Goal: Task Accomplishment & Management: Manage account settings

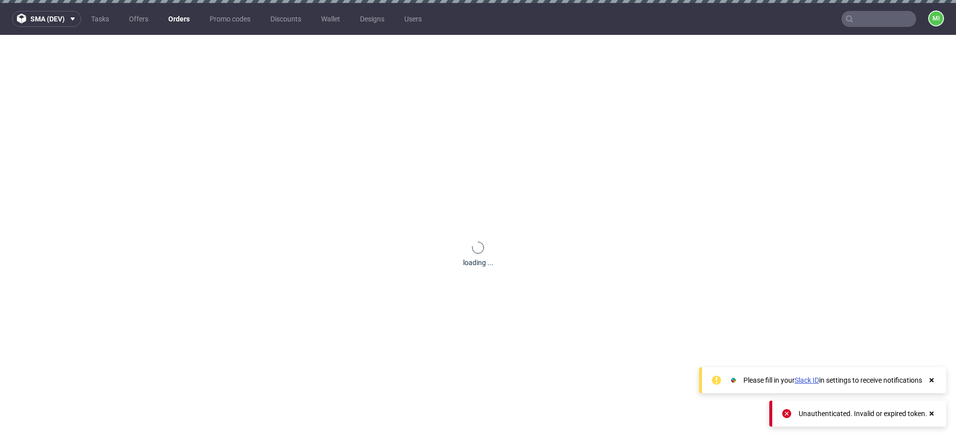
click at [184, 18] on link "Orders" at bounding box center [178, 19] width 33 height 16
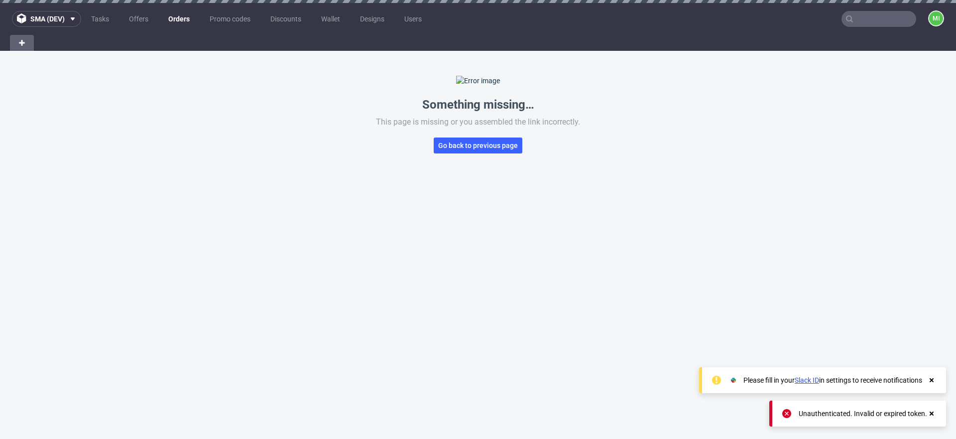
click at [184, 18] on link "Orders" at bounding box center [178, 19] width 33 height 16
click at [182, 21] on link "Orders" at bounding box center [178, 19] width 33 height 16
click at [149, 19] on link "Offers" at bounding box center [138, 19] width 31 height 16
click at [185, 18] on link "Orders" at bounding box center [179, 19] width 33 height 16
click at [185, 21] on link "Orders" at bounding box center [178, 19] width 33 height 16
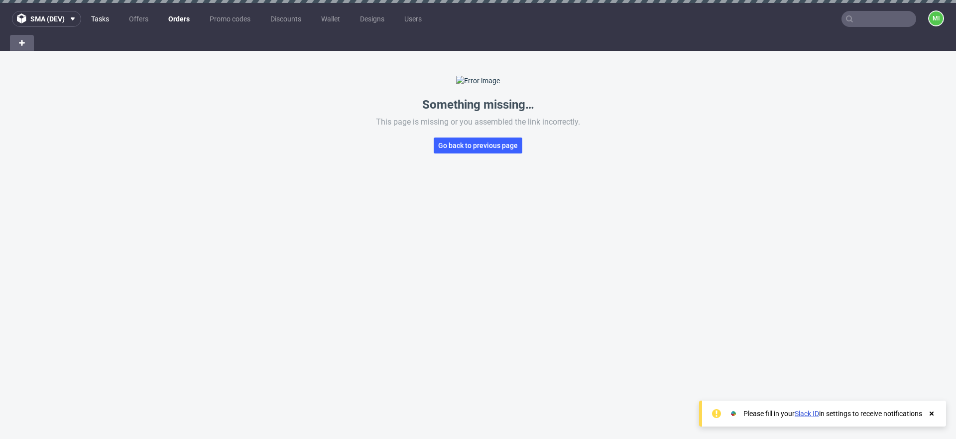
click at [97, 18] on link "Tasks" at bounding box center [100, 19] width 30 height 16
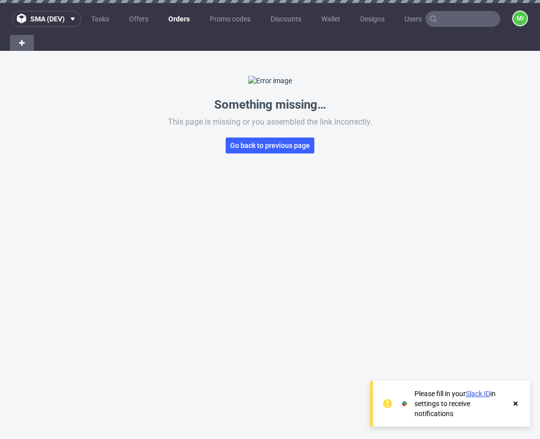
click at [503, 19] on div "mi" at bounding box center [514, 18] width 28 height 17
click at [513, 20] on figcaption "mi" at bounding box center [520, 18] width 14 height 14
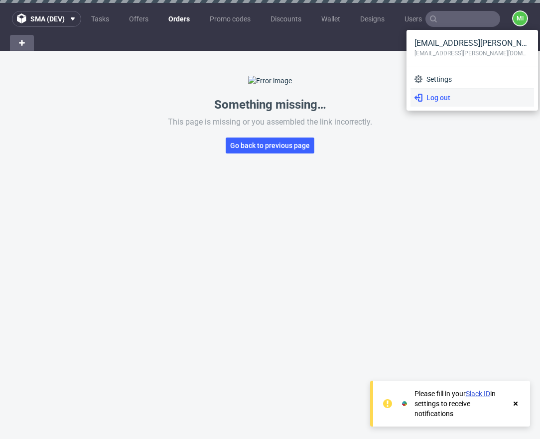
click at [445, 97] on span "Log out" at bounding box center [476, 98] width 108 height 10
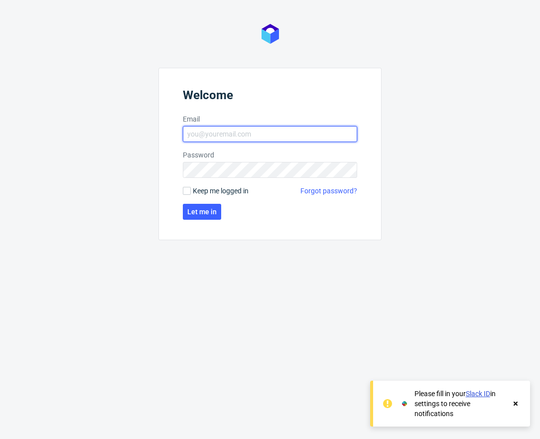
type input "mikolaj.olszanski@packhelp.com"
click at [264, 133] on input "mikolaj.olszanski@packhelp.com" at bounding box center [270, 134] width 174 height 16
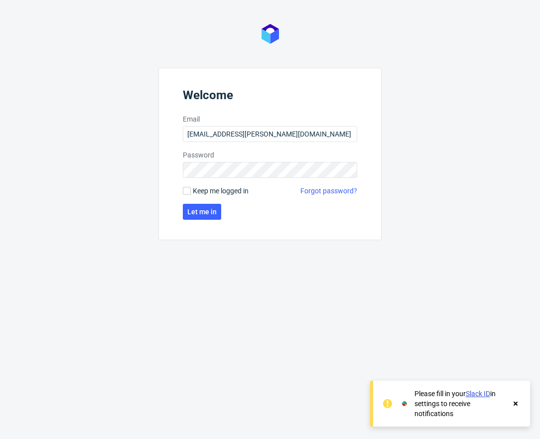
drag, startPoint x: 208, startPoint y: 188, endPoint x: 211, endPoint y: 193, distance: 5.6
click at [208, 188] on span "Keep me logged in" at bounding box center [221, 191] width 56 height 10
click at [191, 188] on input "Keep me logged in" at bounding box center [187, 191] width 8 height 8
checkbox input "true"
click at [202, 207] on button "Let me in" at bounding box center [202, 212] width 38 height 16
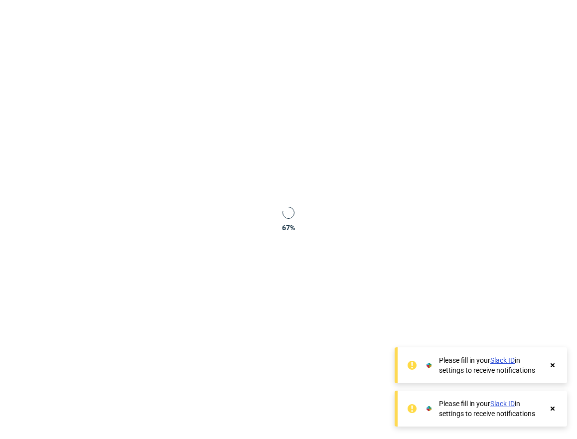
click at [532, 368] on icon at bounding box center [552, 365] width 9 height 8
click at [532, 405] on icon at bounding box center [552, 408] width 9 height 8
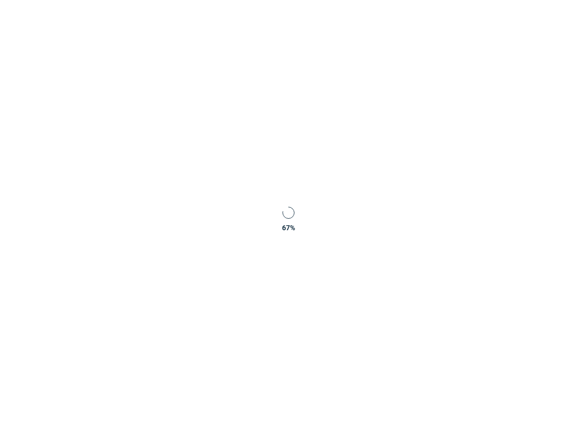
click at [440, 131] on div "67 %" at bounding box center [288, 219] width 577 height 439
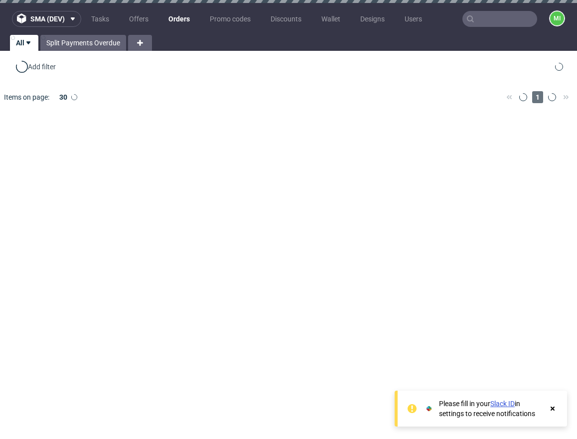
click at [550, 406] on icon at bounding box center [552, 408] width 9 height 8
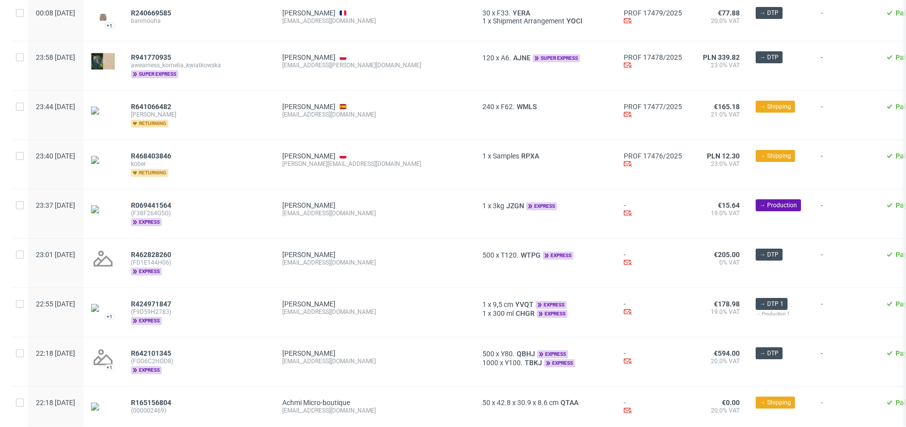
click at [243, 209] on span "(F38F264G5G)" at bounding box center [198, 213] width 135 height 8
click at [171, 201] on span "R069441564" at bounding box center [151, 205] width 40 height 8
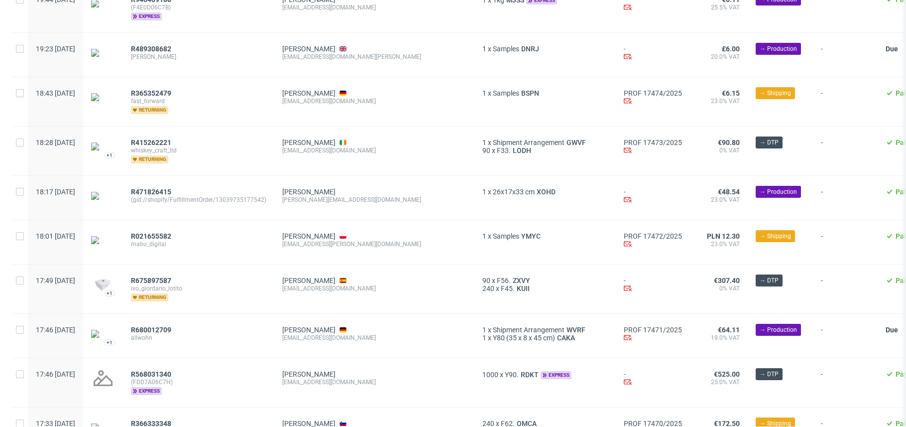
scroll to position [1142, 0]
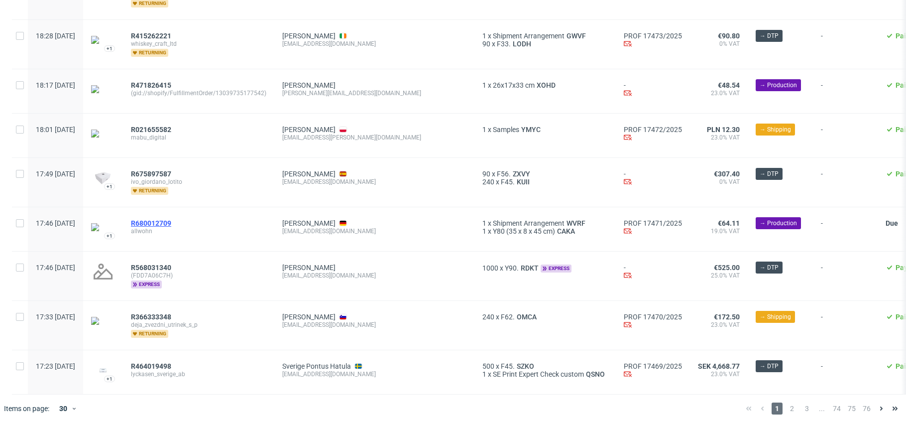
click at [171, 219] on span "R680012709" at bounding box center [151, 223] width 40 height 8
click at [576, 407] on span "2" at bounding box center [792, 408] width 11 height 12
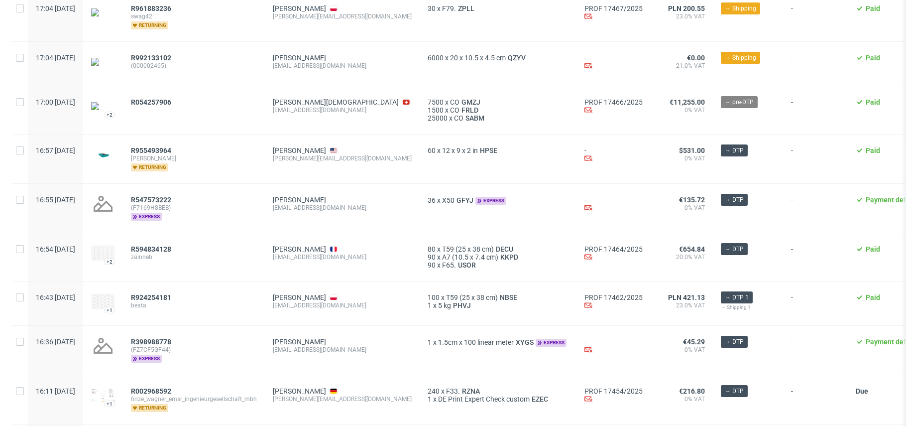
scroll to position [237, 0]
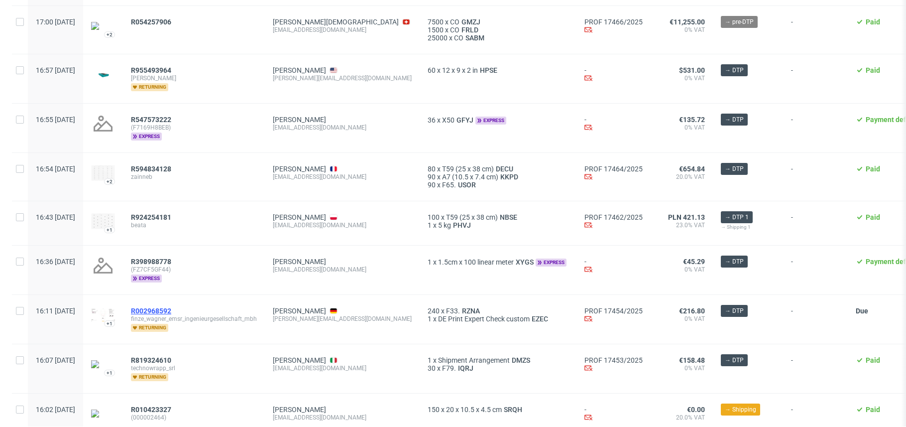
click at [165, 309] on span "R002968592" at bounding box center [151, 311] width 40 height 8
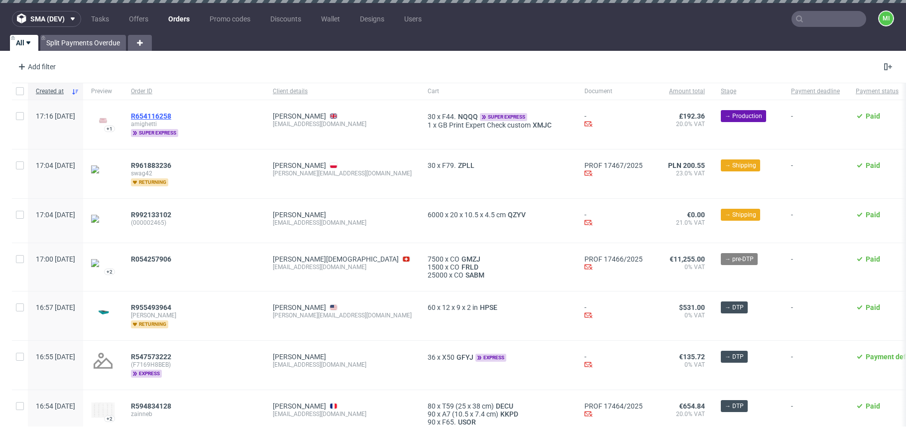
click at [171, 112] on span "R654116258" at bounding box center [151, 116] width 40 height 8
click at [171, 164] on span "R961883236" at bounding box center [151, 165] width 40 height 8
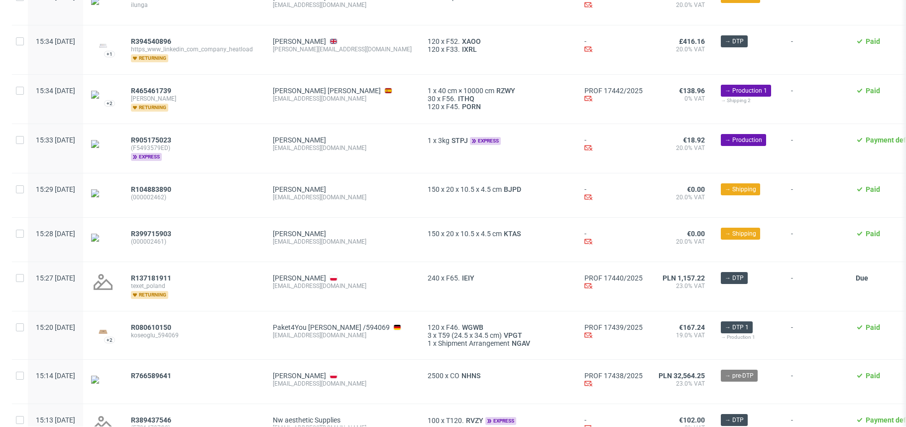
scroll to position [1152, 0]
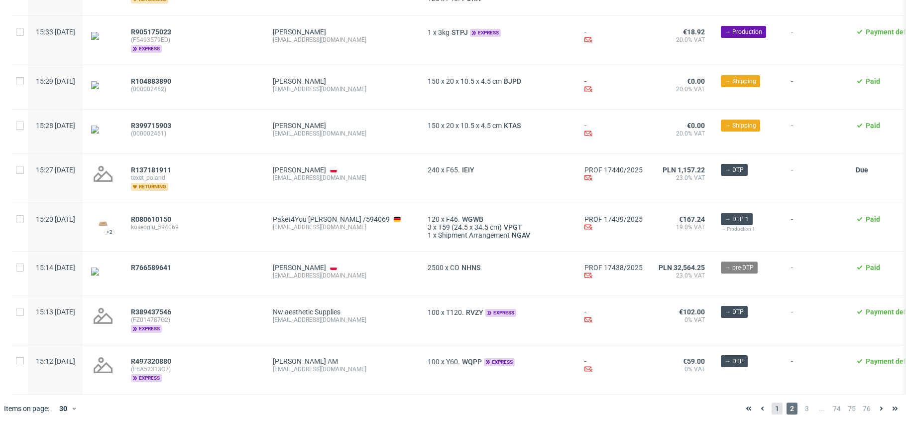
click at [576, 408] on span "1" at bounding box center [777, 408] width 11 height 12
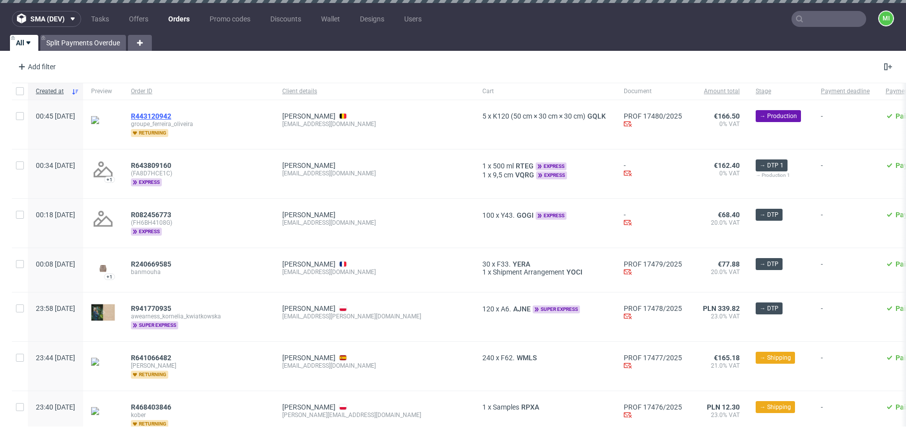
click at [171, 114] on span "R443120942" at bounding box center [151, 116] width 40 height 8
click at [171, 162] on span "R643809160" at bounding box center [151, 165] width 40 height 8
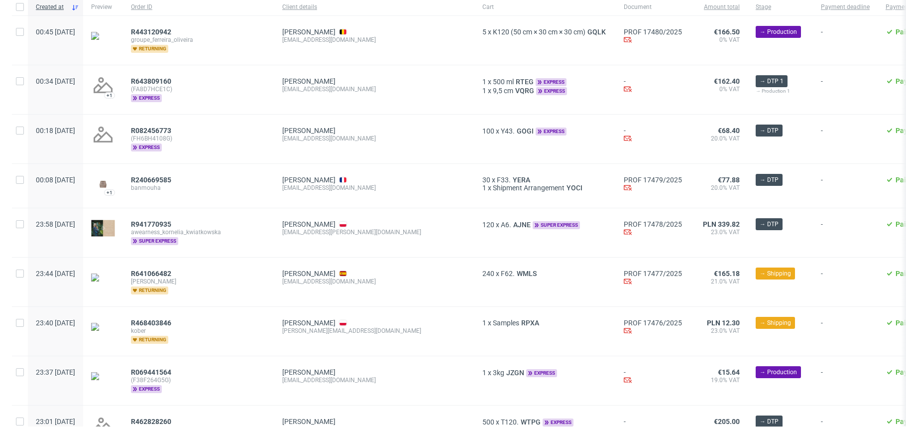
scroll to position [316, 0]
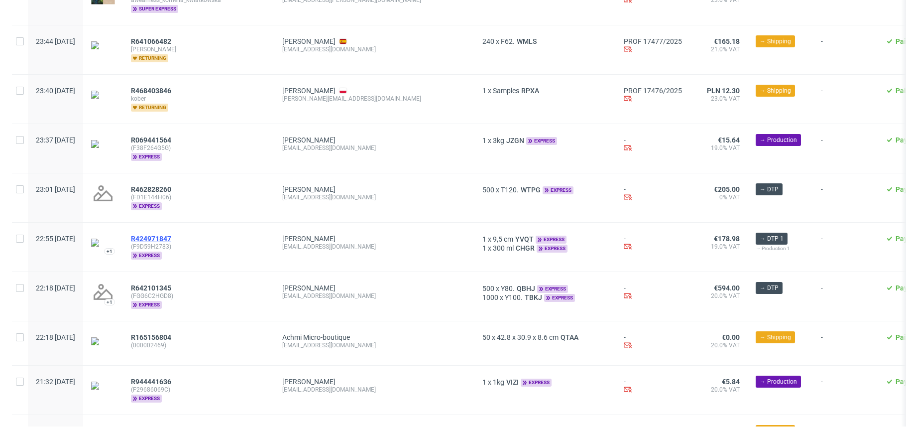
click at [171, 236] on span "R424971847" at bounding box center [151, 239] width 40 height 8
click at [171, 185] on span "R462828260" at bounding box center [151, 189] width 40 height 8
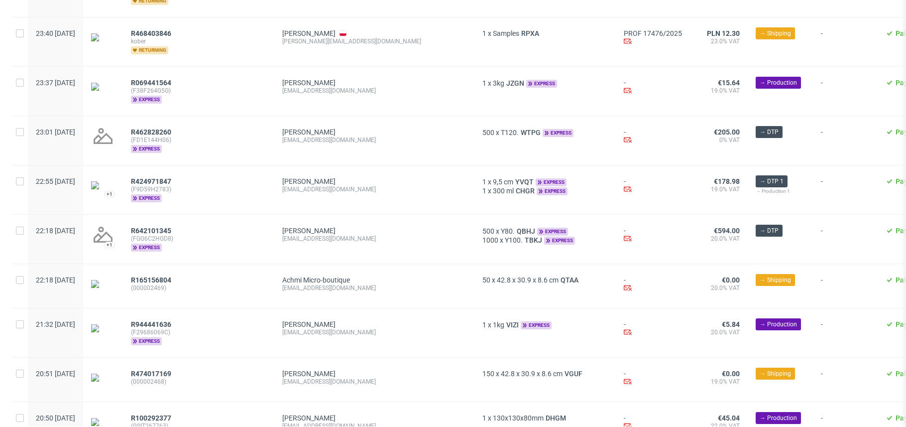
scroll to position [497, 0]
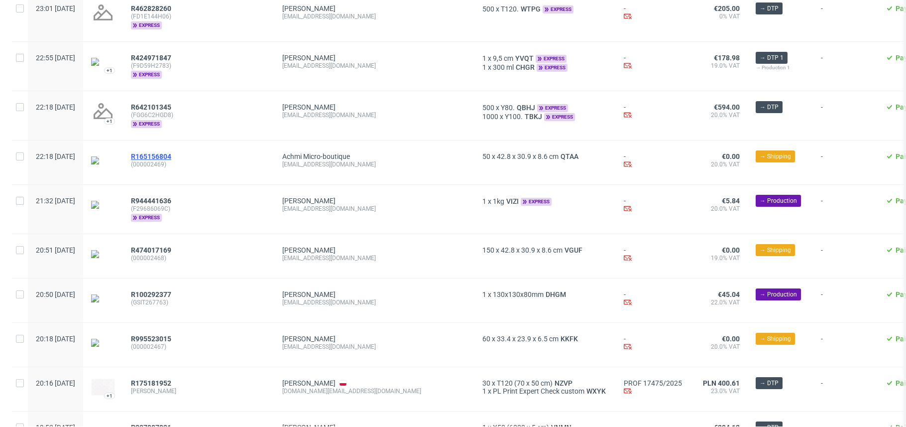
click at [171, 155] on span "R165156804" at bounding box center [151, 156] width 40 height 8
click at [171, 197] on span "R944441636" at bounding box center [151, 201] width 40 height 8
click at [171, 246] on span "R474017169" at bounding box center [151, 250] width 40 height 8
click at [171, 292] on span "R100292377" at bounding box center [151, 294] width 40 height 8
click at [177, 336] on div "R995523015 (000002467)" at bounding box center [198, 345] width 151 height 44
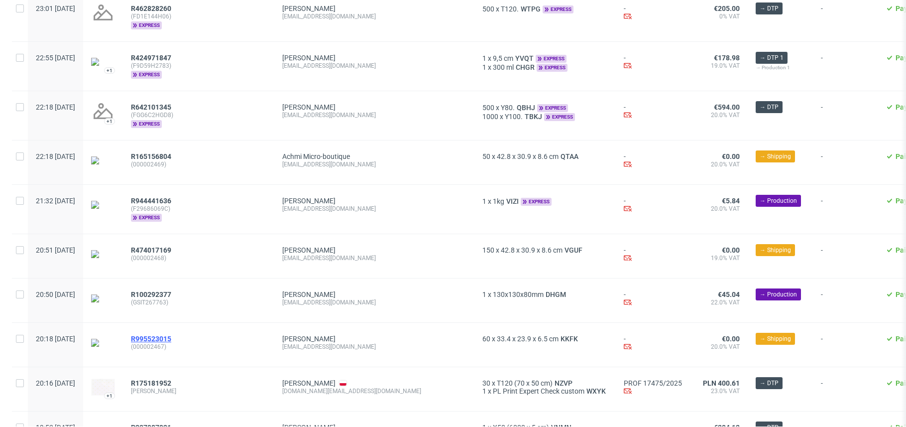
click at [171, 340] on span "R995523015" at bounding box center [151, 339] width 40 height 8
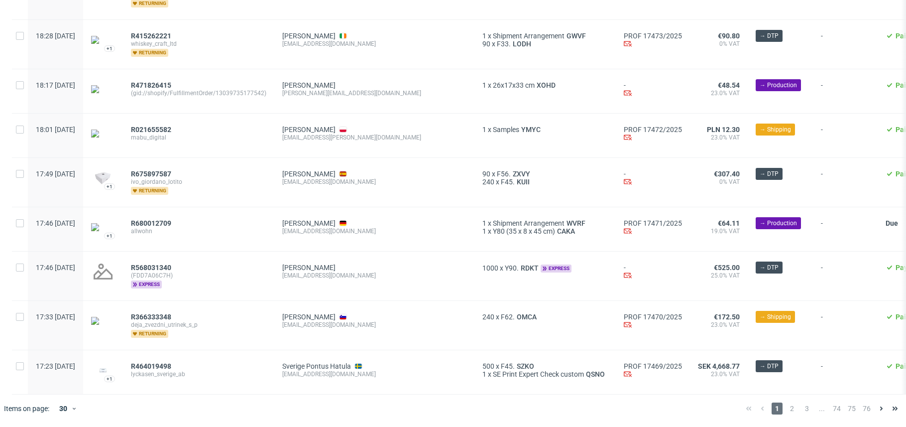
scroll to position [1125, 0]
click at [171, 40] on span "R415262221" at bounding box center [151, 36] width 40 height 8
click at [171, 86] on span "R471826415" at bounding box center [151, 85] width 40 height 8
click at [171, 133] on span "R021655582" at bounding box center [151, 129] width 40 height 8
click at [171, 178] on span "R675897587" at bounding box center [151, 174] width 40 height 8
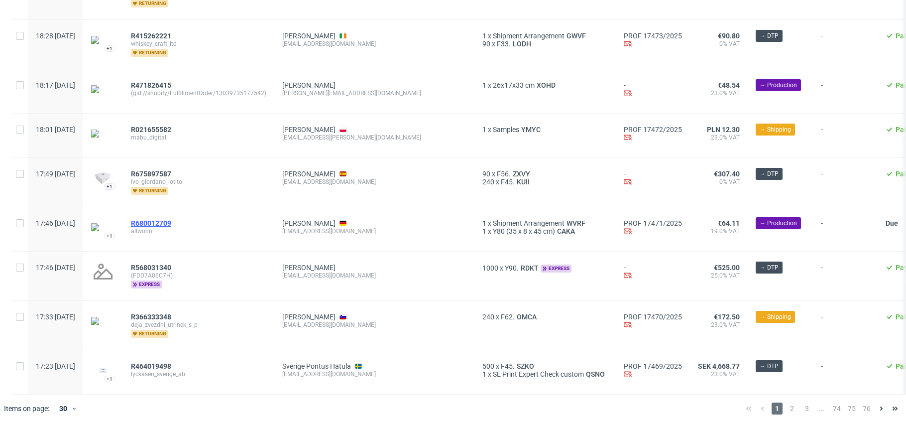
click at [171, 227] on span "R680012709" at bounding box center [151, 223] width 40 height 8
click at [171, 271] on span "R568031340" at bounding box center [151, 267] width 40 height 8
click at [171, 321] on span "R366333348" at bounding box center [151, 317] width 40 height 8
drag, startPoint x: 184, startPoint y: 372, endPoint x: 192, endPoint y: 368, distance: 8.7
click at [171, 370] on span "R464019498" at bounding box center [151, 366] width 40 height 8
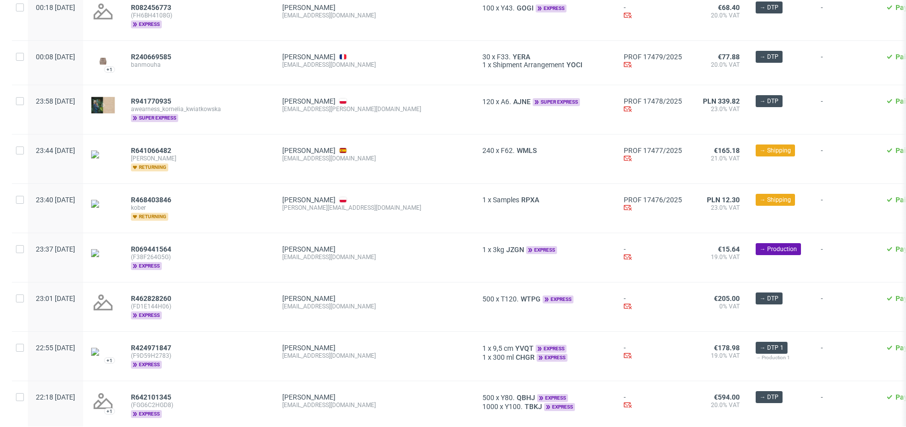
scroll to position [0, 0]
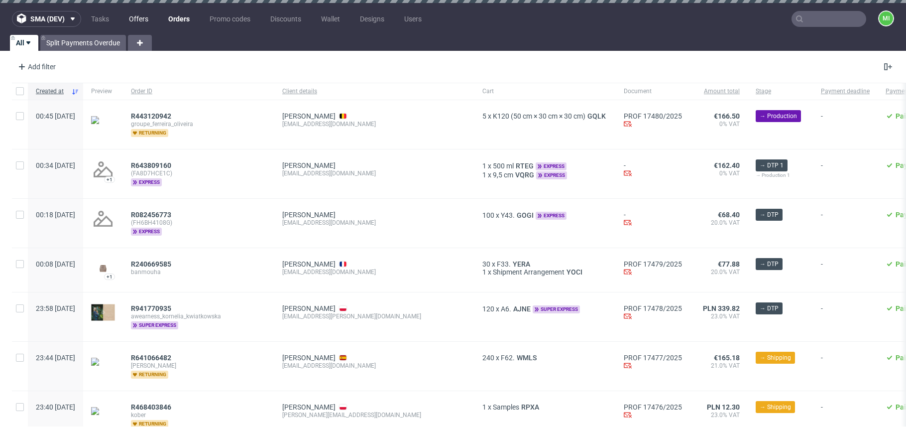
click at [145, 17] on link "Offers" at bounding box center [138, 19] width 31 height 16
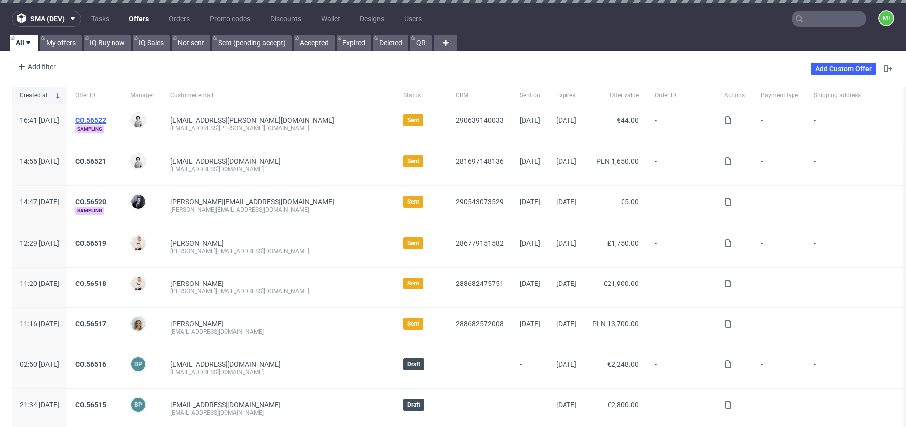
click at [106, 119] on link "CO.56522" at bounding box center [90, 120] width 31 height 8
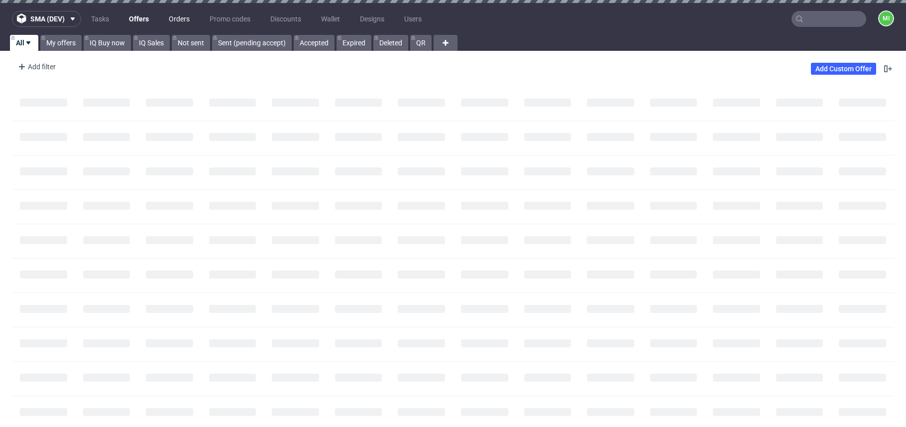
click at [176, 18] on link "Orders" at bounding box center [179, 19] width 33 height 16
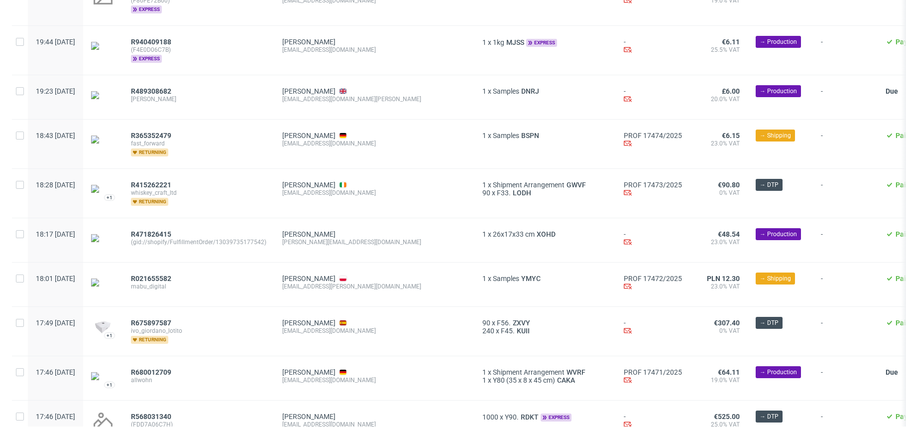
scroll to position [1142, 0]
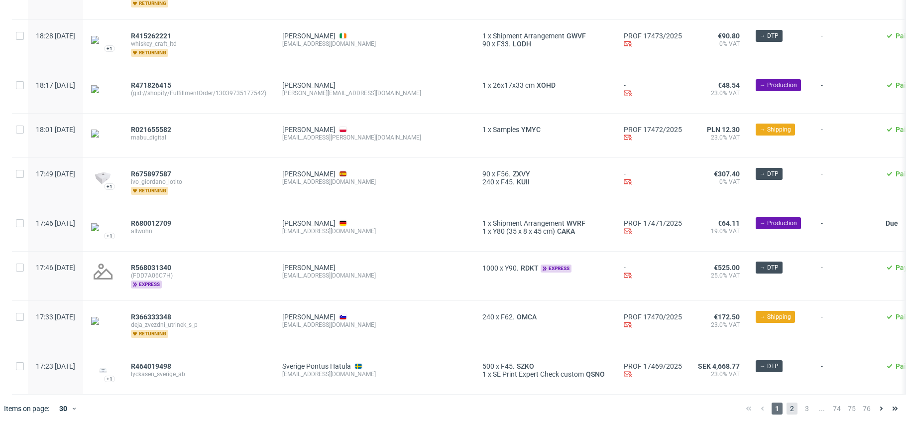
click at [576, 407] on span "2" at bounding box center [792, 408] width 11 height 12
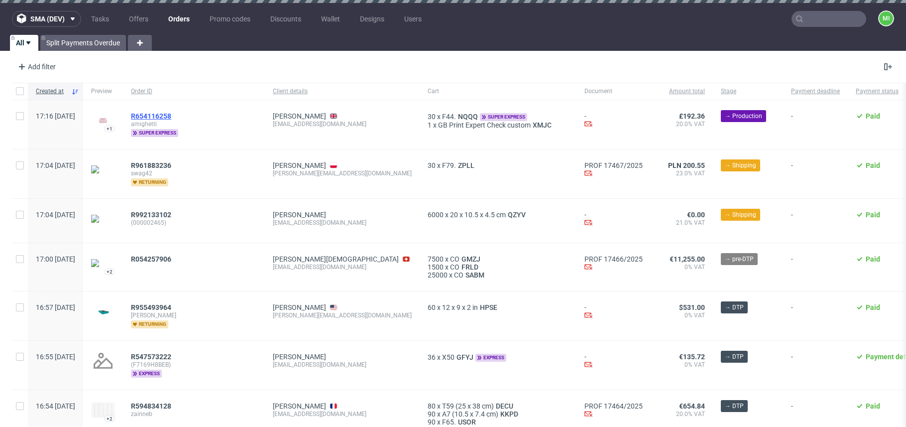
click at [171, 114] on span "R654116258" at bounding box center [151, 116] width 40 height 8
click at [171, 163] on span "R961883236" at bounding box center [151, 165] width 40 height 8
click at [171, 212] on span "R992133102" at bounding box center [151, 215] width 40 height 8
click at [171, 263] on span "R054257906" at bounding box center [151, 259] width 40 height 8
click at [59, 15] on span "sma (dev)" at bounding box center [47, 18] width 34 height 7
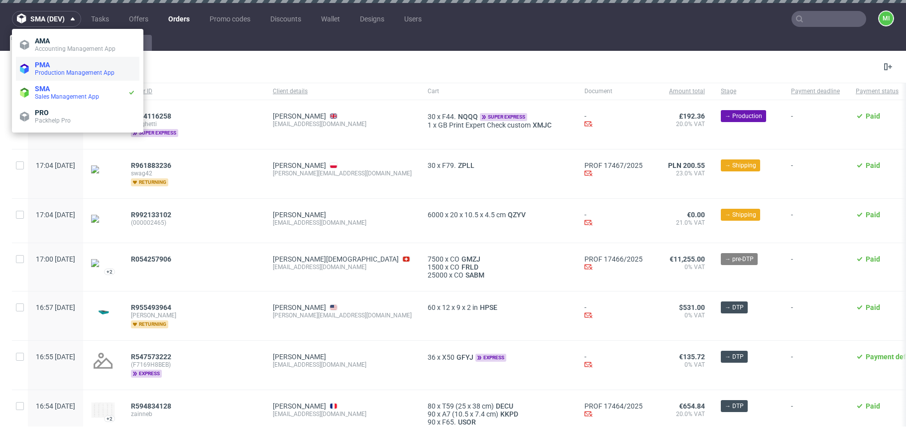
click at [64, 69] on span "Production Management App" at bounding box center [75, 72] width 80 height 7
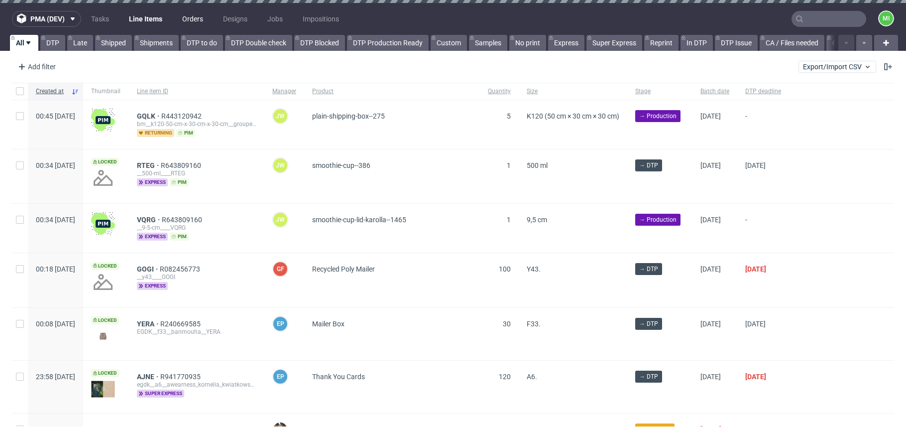
click at [197, 17] on link "Orders" at bounding box center [192, 19] width 33 height 16
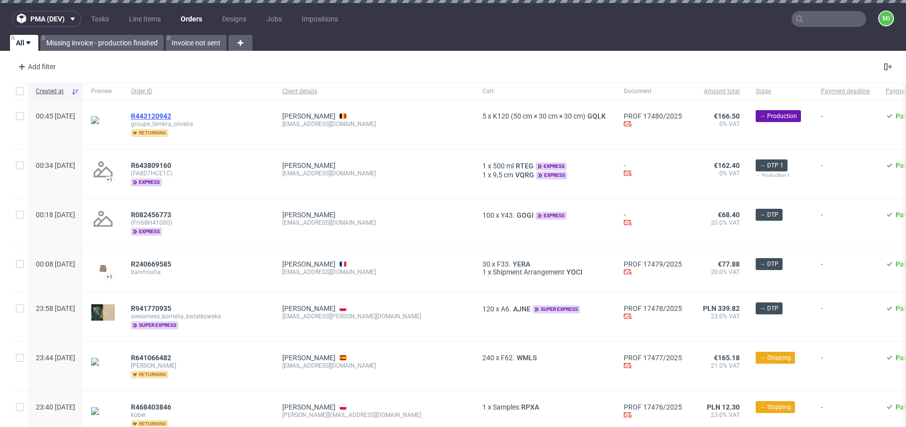
click at [171, 118] on span "R443120942" at bounding box center [151, 116] width 40 height 8
click at [171, 162] on span "R643809160" at bounding box center [151, 165] width 40 height 8
click at [171, 260] on span "R240669585" at bounding box center [151, 264] width 40 height 8
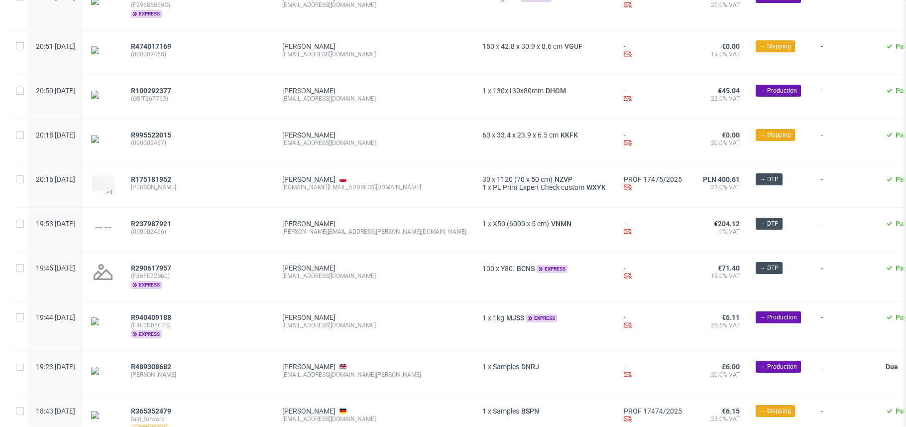
scroll to position [897, 0]
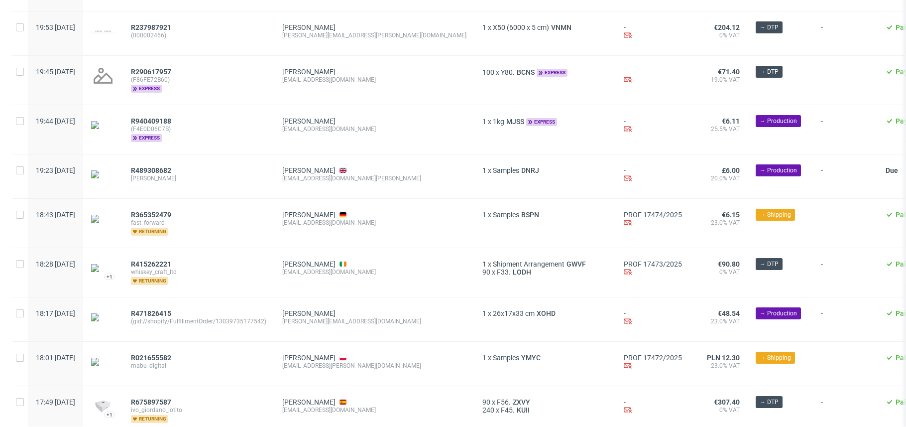
click at [178, 120] on div "R940409188 (F4E0D06C7B) express" at bounding box center [198, 129] width 151 height 49
click at [171, 125] on span "R940409188" at bounding box center [151, 121] width 40 height 8
click at [171, 171] on span "R489308682" at bounding box center [151, 170] width 40 height 8
click at [171, 218] on span "R365352479" at bounding box center [151, 215] width 40 height 8
click at [171, 266] on span "R415262221" at bounding box center [151, 264] width 40 height 8
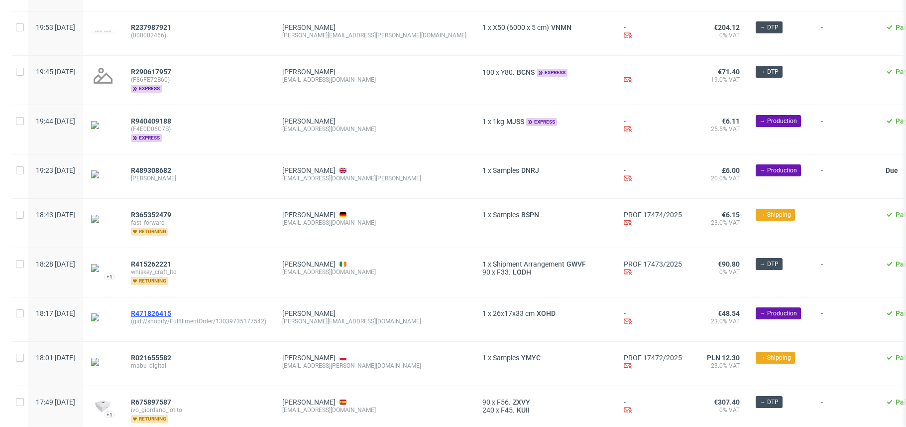
click at [171, 314] on span "R471826415" at bounding box center [151, 313] width 40 height 8
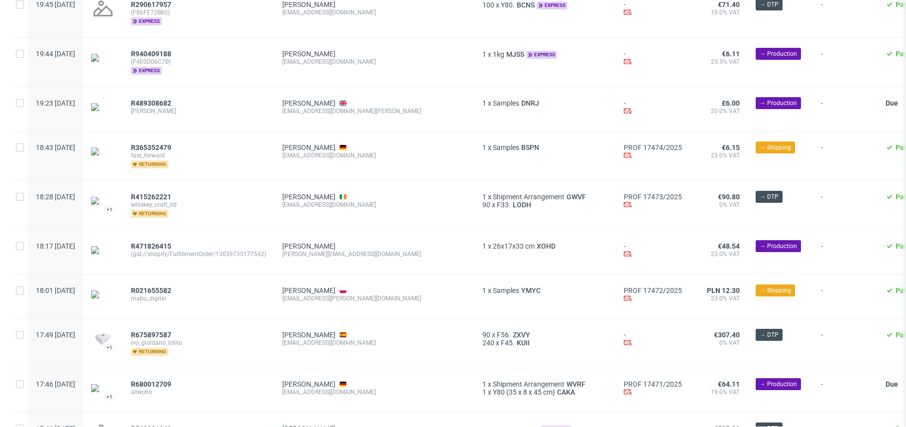
scroll to position [989, 0]
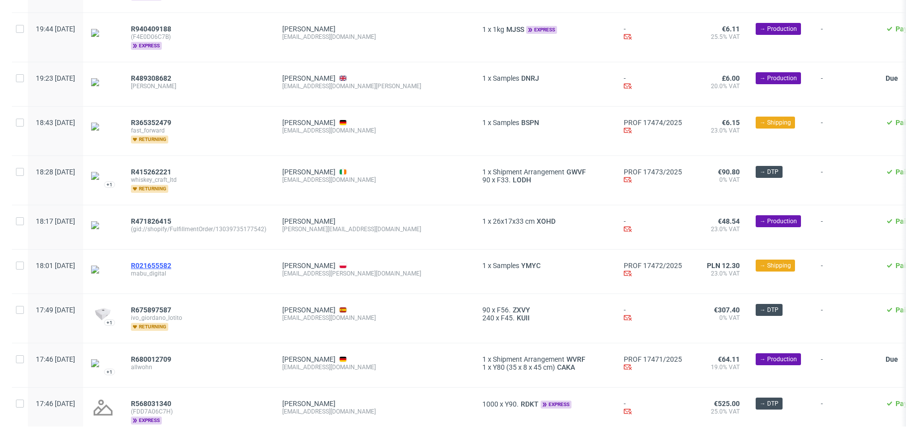
click at [171, 269] on span "R021655582" at bounding box center [151, 265] width 40 height 8
click at [171, 314] on span "R675897587" at bounding box center [151, 310] width 40 height 8
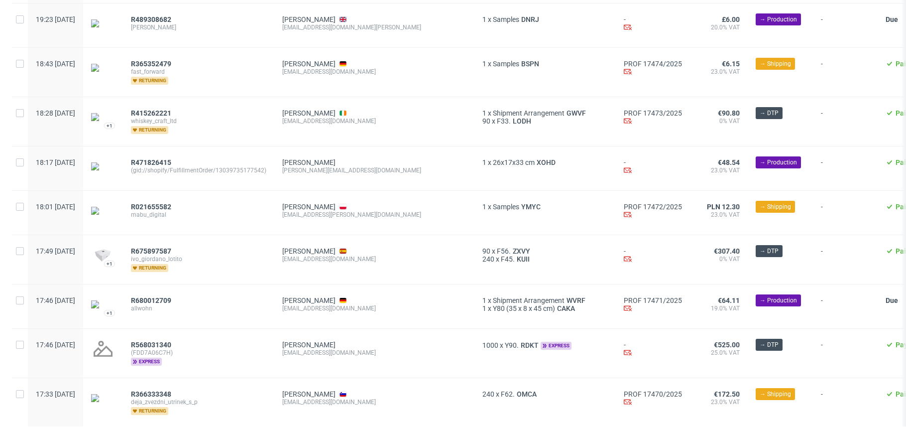
scroll to position [1142, 0]
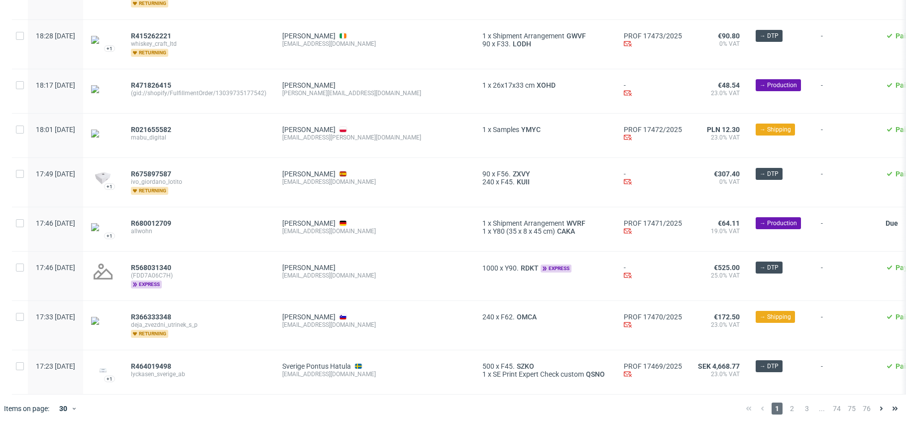
click at [171, 304] on div "R366333348 deja_zvezdni_utrinek_s_p returning" at bounding box center [198, 325] width 151 height 49
click at [171, 313] on span "R366333348" at bounding box center [151, 317] width 40 height 8
click at [171, 362] on span "R464019498" at bounding box center [151, 366] width 40 height 8
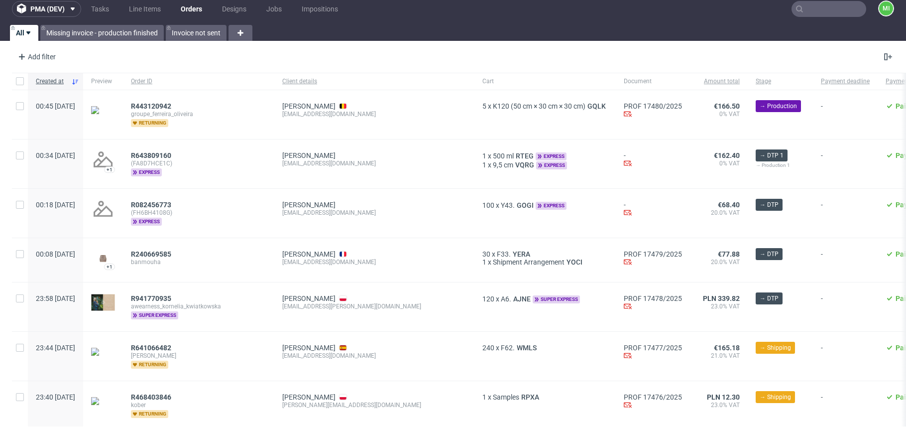
scroll to position [0, 0]
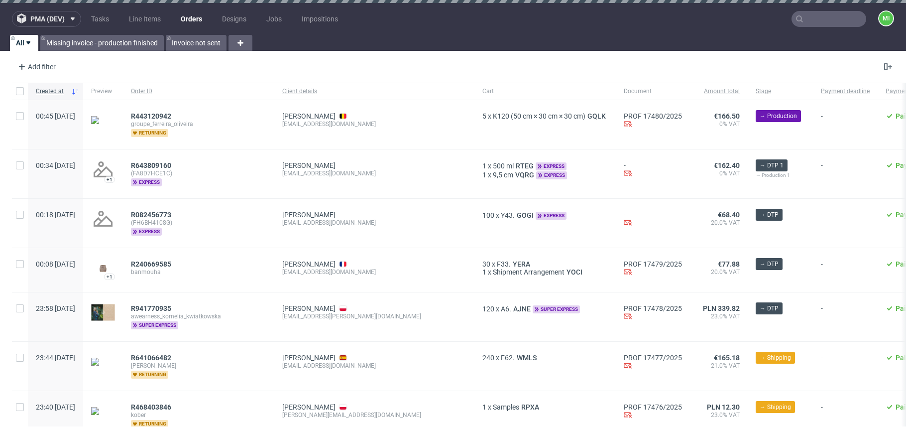
click at [78, 14] on button "pma (dev)" at bounding box center [46, 19] width 69 height 16
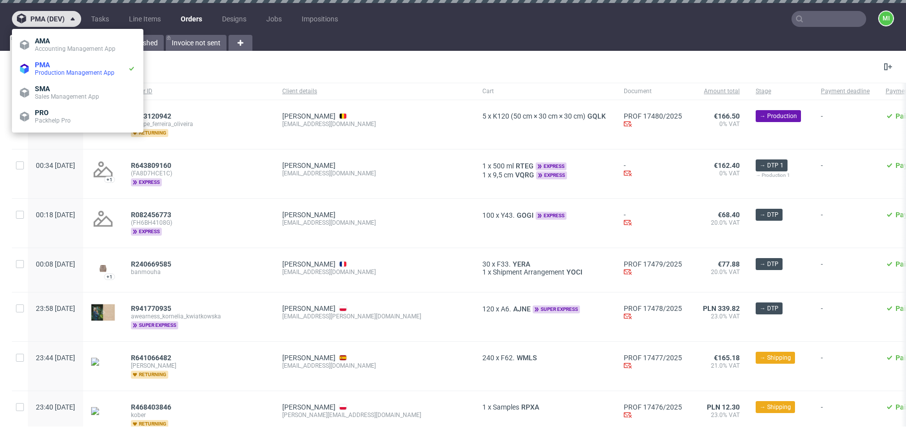
click at [78, 15] on button "pma (dev)" at bounding box center [46, 19] width 69 height 16
click at [83, 88] on span "SMA" at bounding box center [85, 89] width 101 height 8
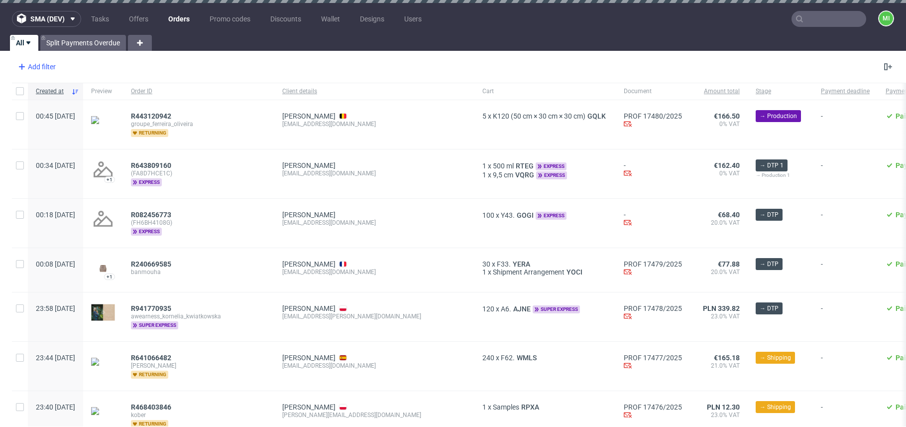
click at [27, 65] on div "Add filter" at bounding box center [36, 67] width 44 height 16
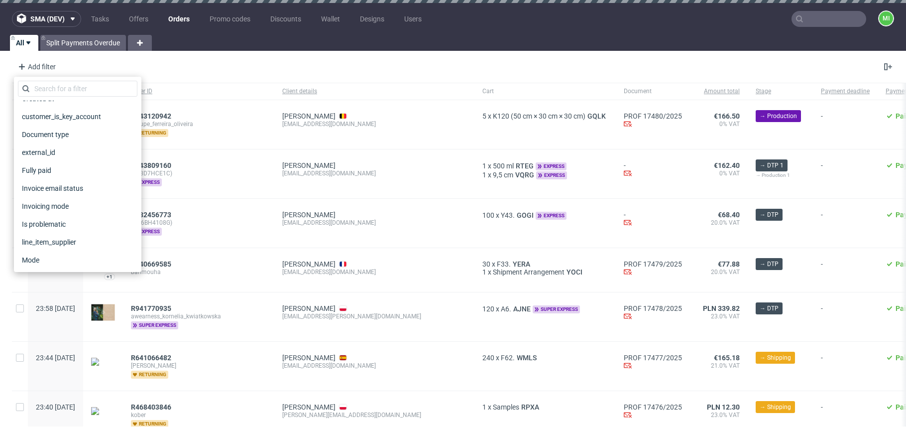
scroll to position [173, 0]
click at [64, 90] on input "text" at bounding box center [77, 89] width 119 height 16
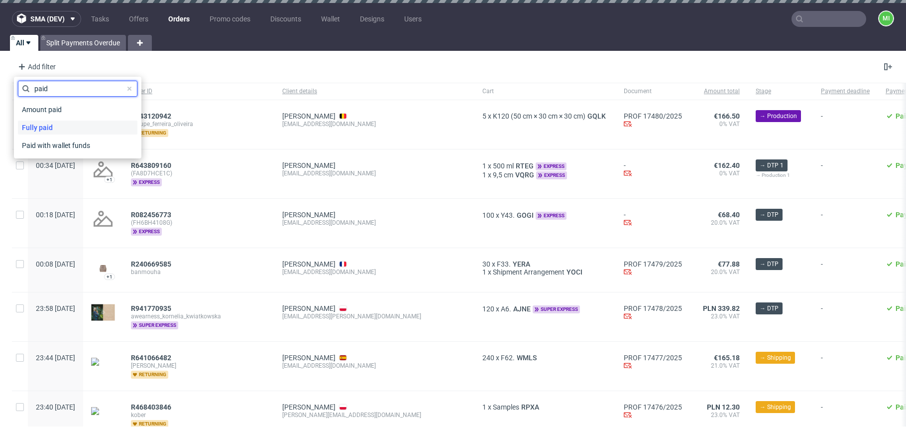
type input "paid"
click at [66, 125] on div "Fully paid" at bounding box center [77, 127] width 119 height 14
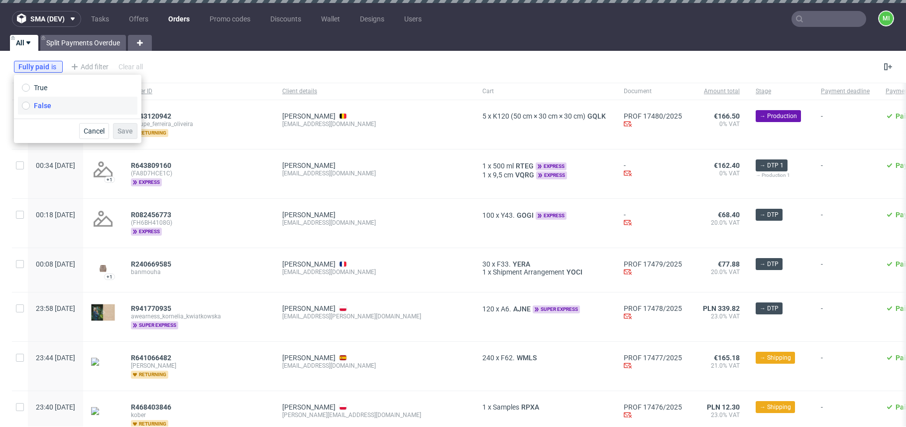
click at [34, 101] on span "False" at bounding box center [42, 106] width 17 height 10
click at [30, 102] on input "False" at bounding box center [26, 106] width 8 height 8
radio input "true"
click at [123, 133] on span "Save" at bounding box center [125, 130] width 15 height 7
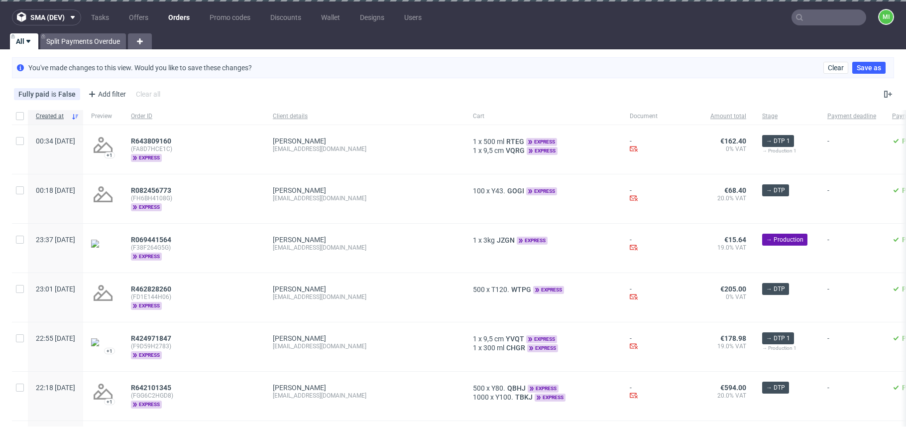
scroll to position [2, 0]
drag, startPoint x: 58, startPoint y: 66, endPoint x: 278, endPoint y: 73, distance: 220.2
click at [240, 71] on p "You've made changes to this view. Would you like to save these changes?" at bounding box center [140, 67] width 224 height 10
click at [97, 93] on div "Add filter" at bounding box center [106, 94] width 44 height 16
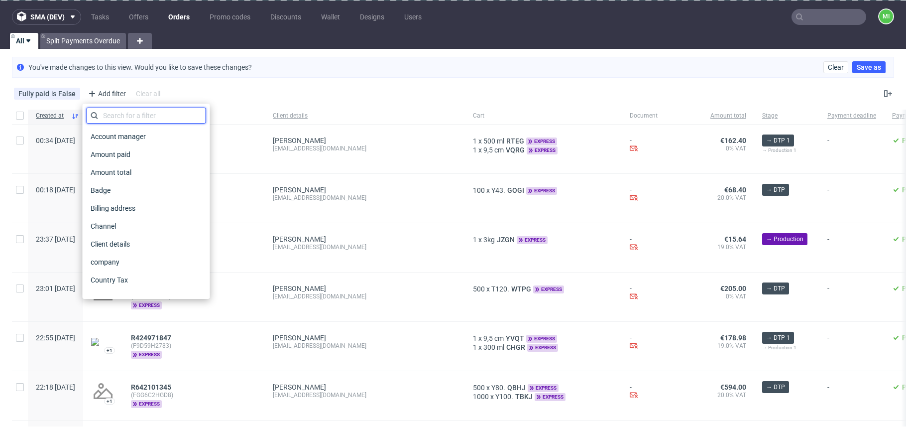
click at [147, 110] on input "text" at bounding box center [146, 116] width 119 height 16
type input "i"
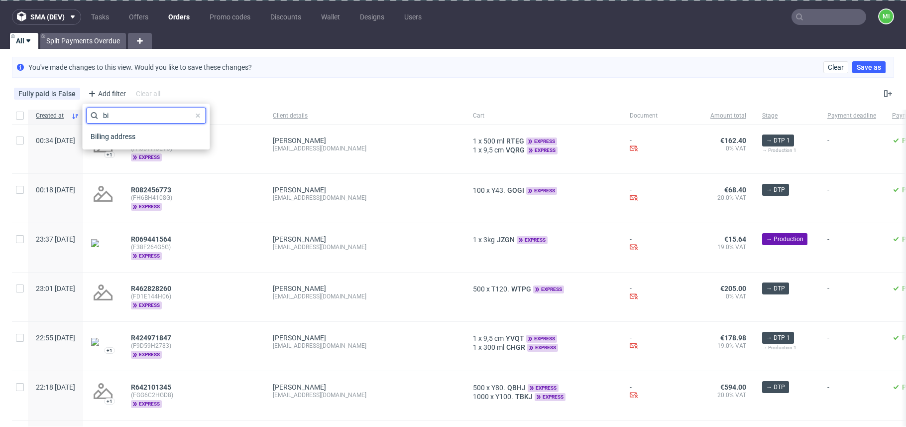
type input "b"
type input "s"
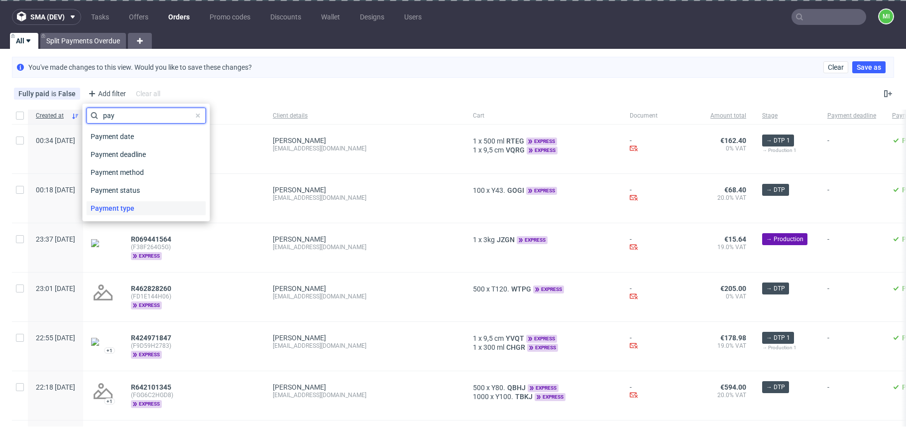
type input "pay"
click at [119, 212] on span "Payment type" at bounding box center [113, 208] width 52 height 14
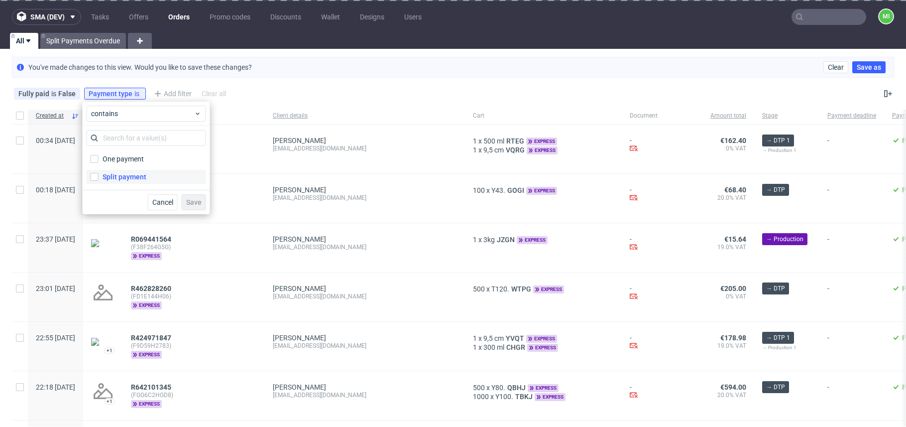
click at [121, 178] on div "Split payment" at bounding box center [125, 177] width 44 height 10
click at [99, 178] on input "Split payment" at bounding box center [95, 177] width 8 height 8
checkbox input "true"
click at [206, 199] on button "Save" at bounding box center [194, 202] width 24 height 16
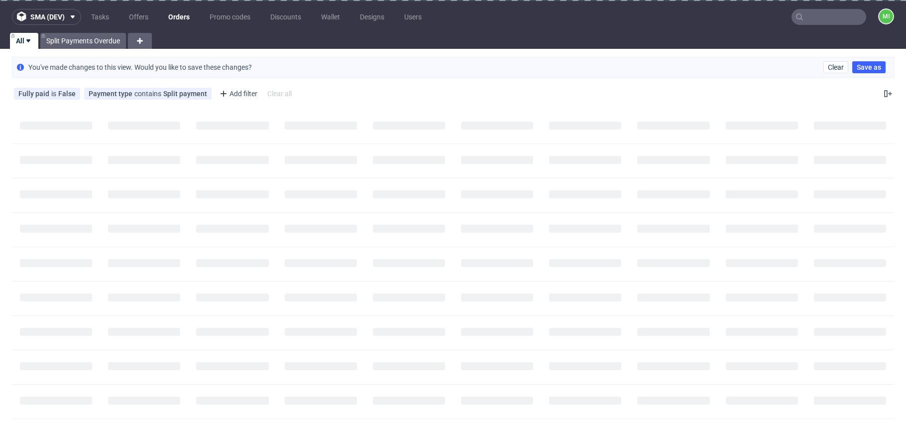
scroll to position [0, 0]
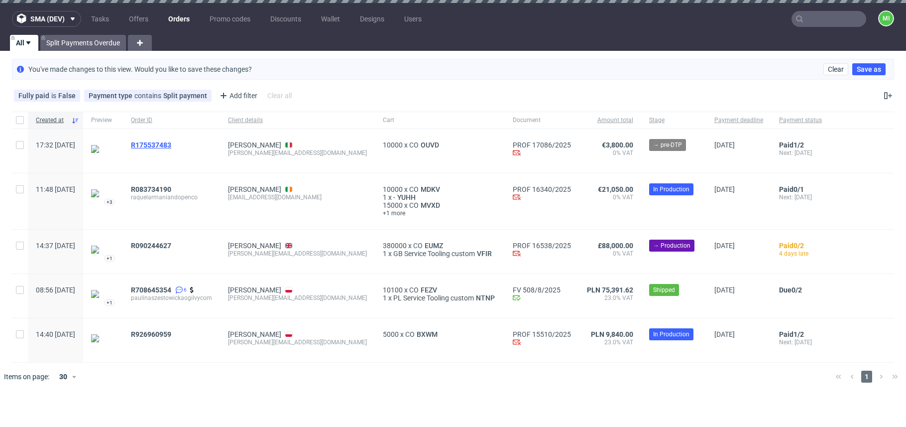
click at [171, 145] on span "R175537483" at bounding box center [151, 145] width 40 height 8
click at [171, 190] on span "R083734190" at bounding box center [151, 189] width 40 height 8
click at [171, 244] on span "R090244627" at bounding box center [151, 245] width 40 height 8
click at [171, 292] on span "R708645354" at bounding box center [151, 290] width 40 height 8
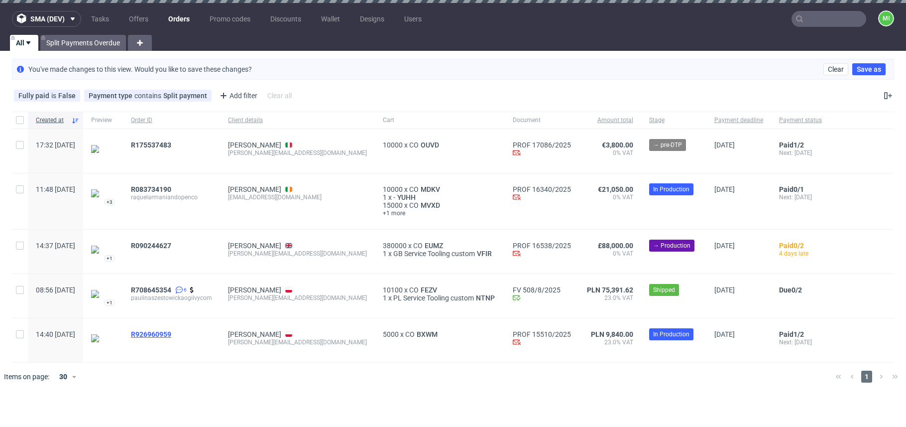
click at [171, 335] on span "R926960959" at bounding box center [151, 334] width 40 height 8
click at [138, 17] on link "Offers" at bounding box center [138, 19] width 31 height 16
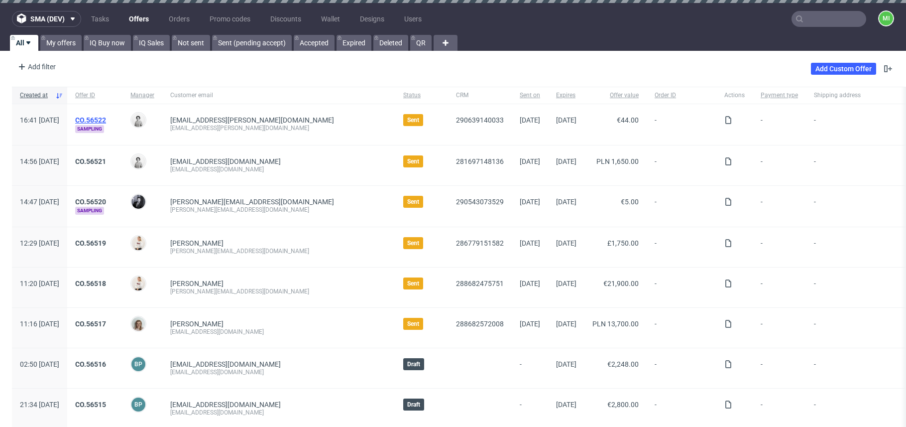
click at [106, 116] on link "CO.56522" at bounding box center [90, 120] width 31 height 8
click at [576, 72] on link "Add Custom Offer" at bounding box center [843, 69] width 65 height 12
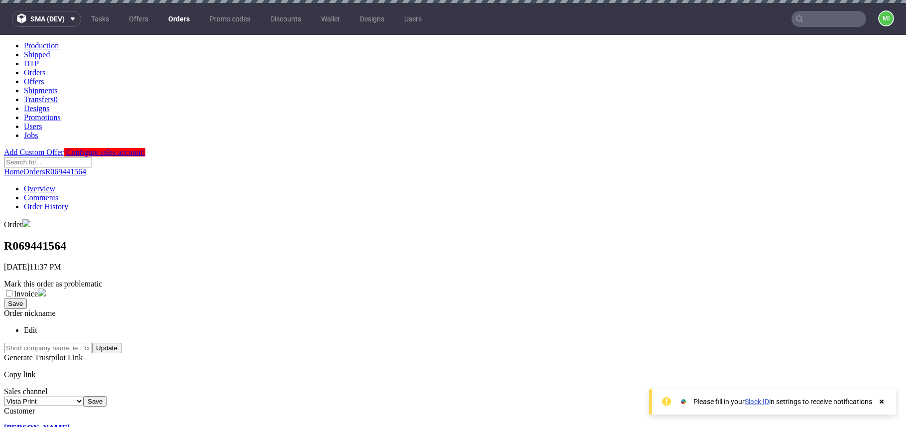
scroll to position [2, 0]
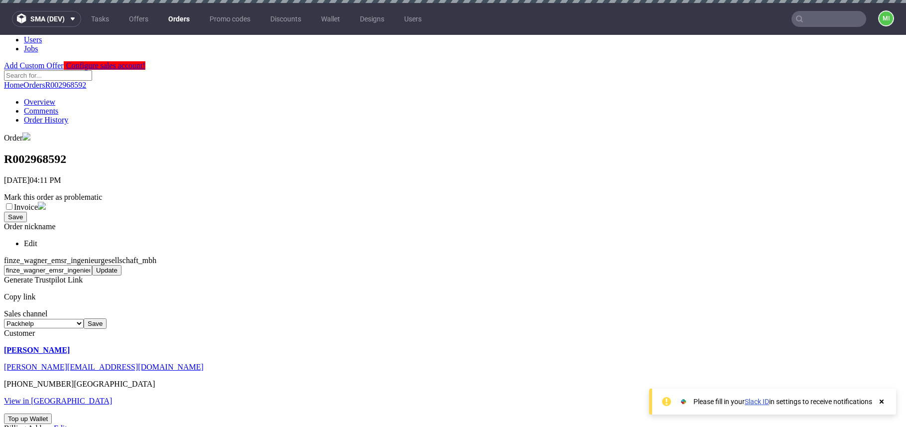
scroll to position [138, 0]
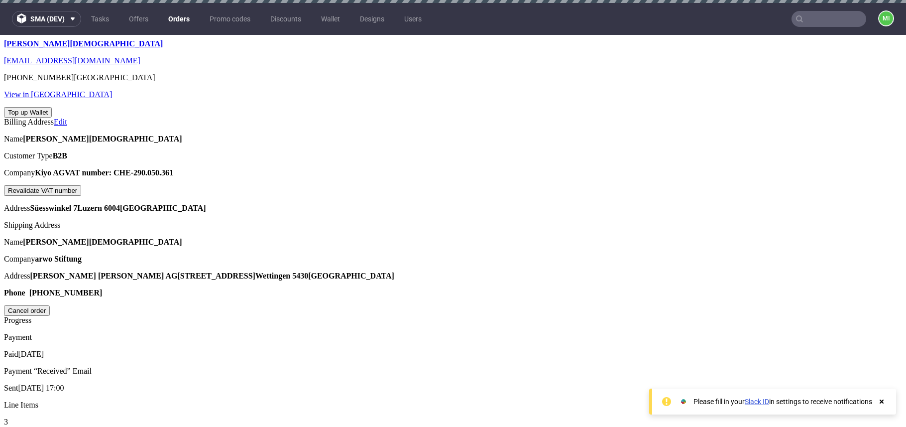
scroll to position [529, 0]
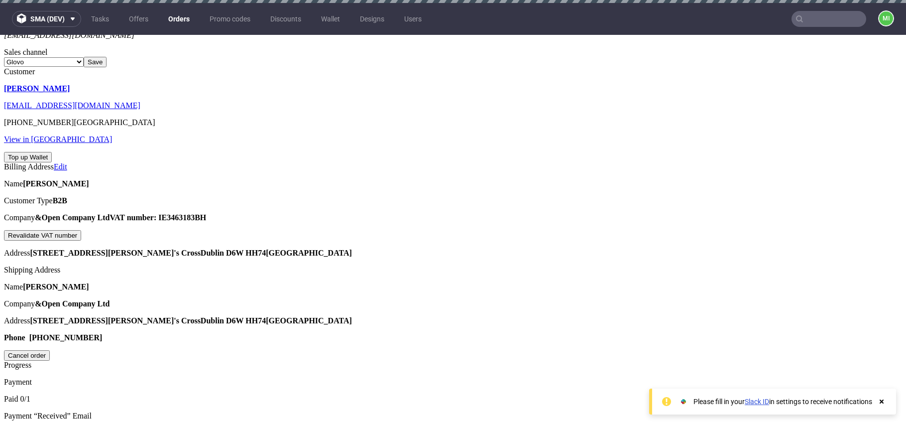
scroll to position [467, 0]
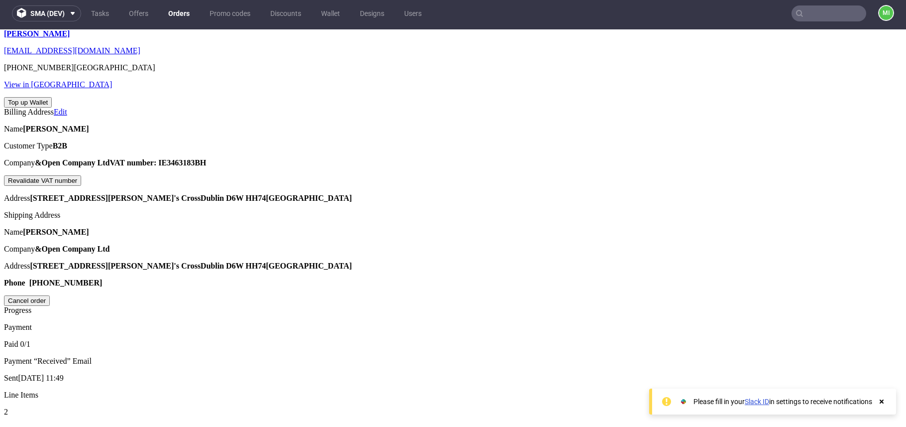
drag, startPoint x: 473, startPoint y: 261, endPoint x: 481, endPoint y: 238, distance: 24.2
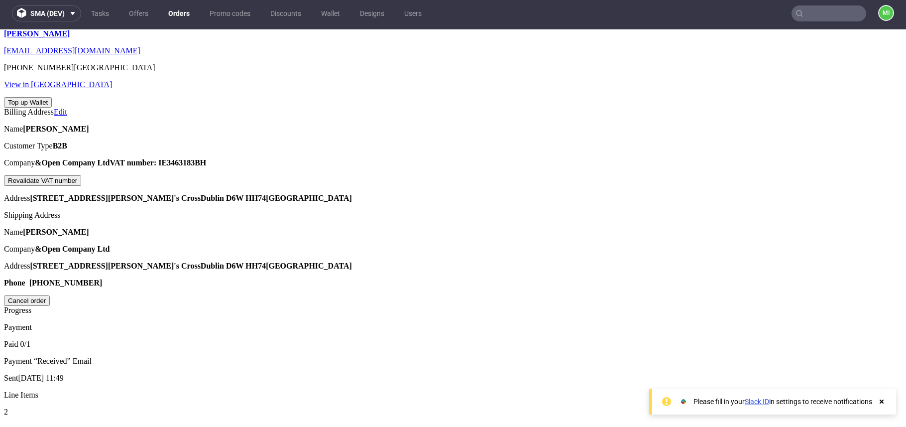
drag, startPoint x: 446, startPoint y: 204, endPoint x: 424, endPoint y: 203, distance: 21.9
type input "1"
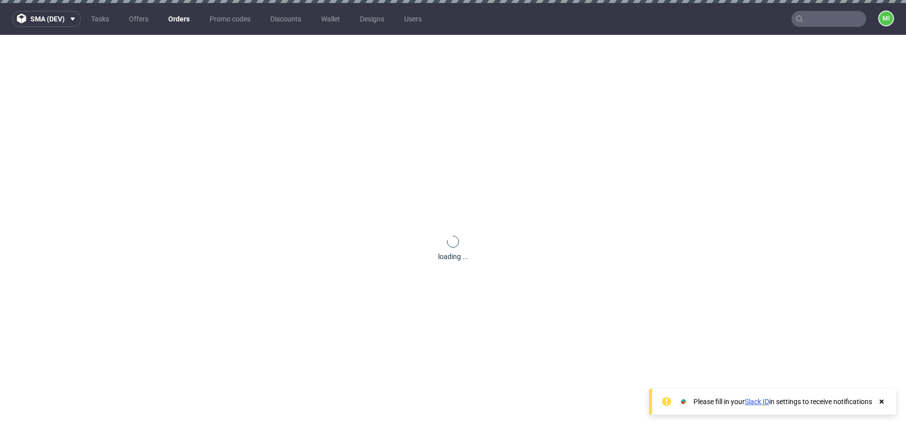
click at [884, 400] on icon at bounding box center [881, 401] width 9 height 8
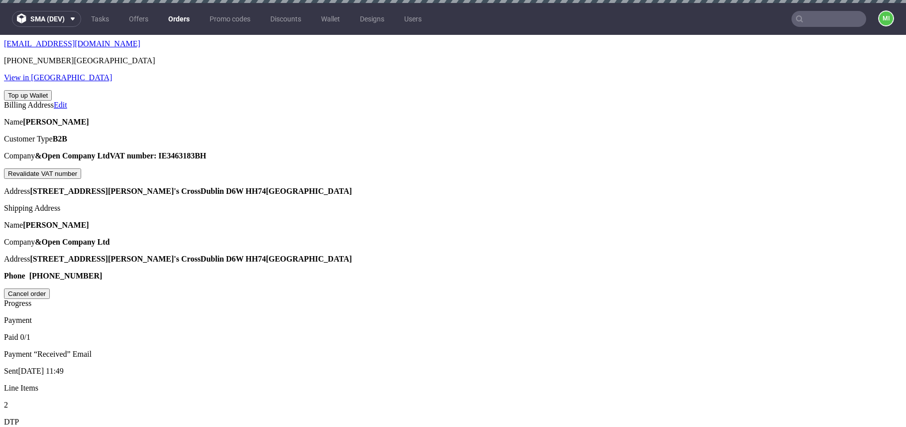
scroll to position [568, 0]
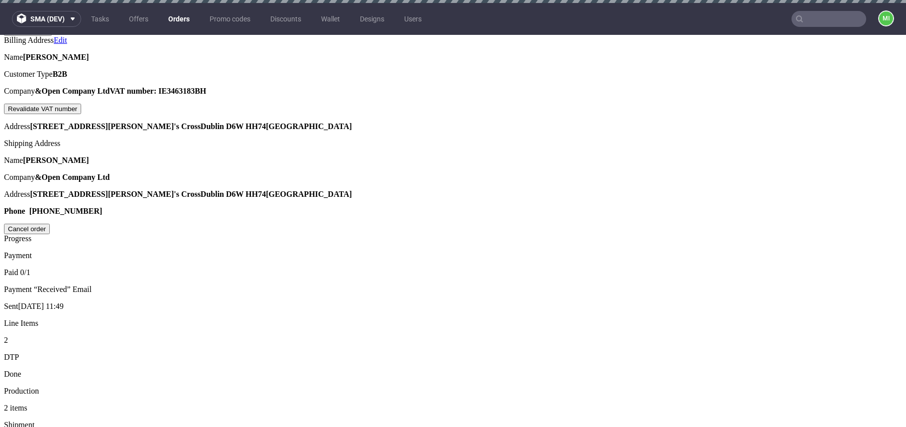
scroll to position [588, 0]
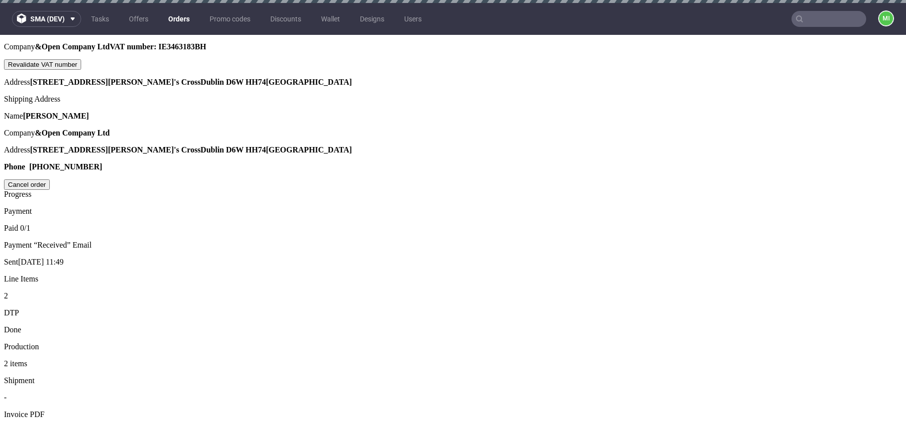
type input "2025-08-07"
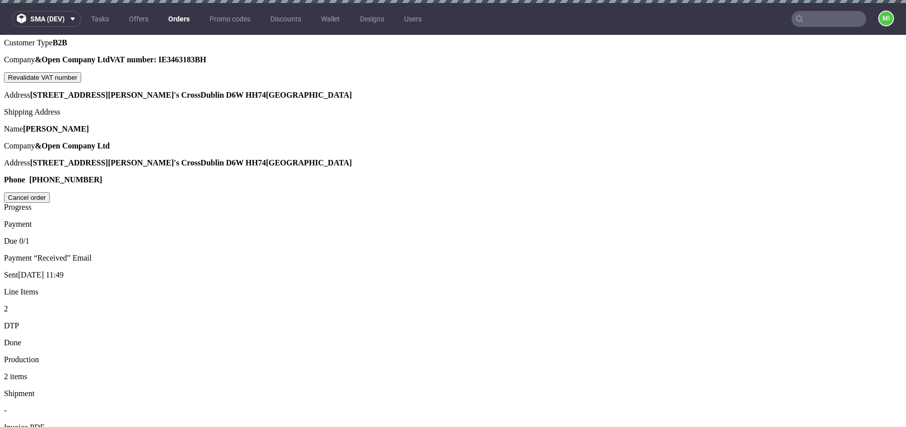
scroll to position [575, 0]
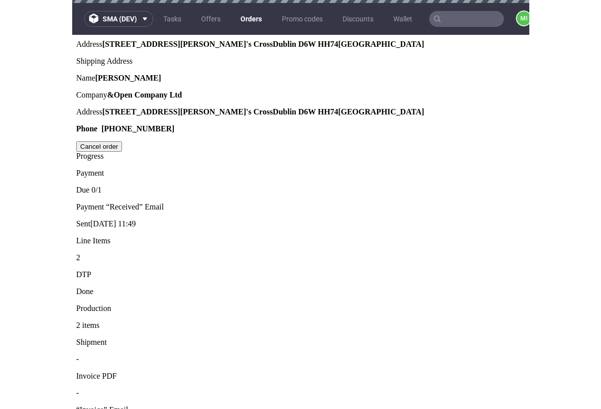
scroll to position [612, 0]
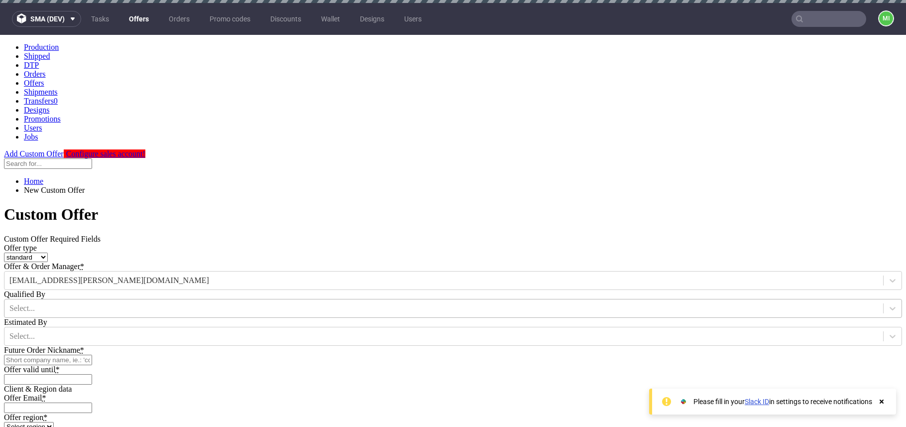
click at [464, 303] on div at bounding box center [443, 308] width 869 height 11
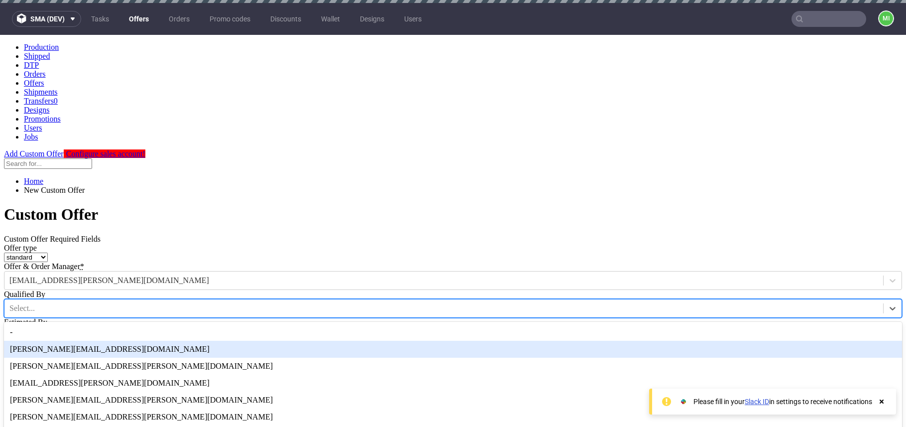
click at [424, 341] on div "[PERSON_NAME][EMAIL_ADDRESS][DOMAIN_NAME]" at bounding box center [453, 349] width 898 height 17
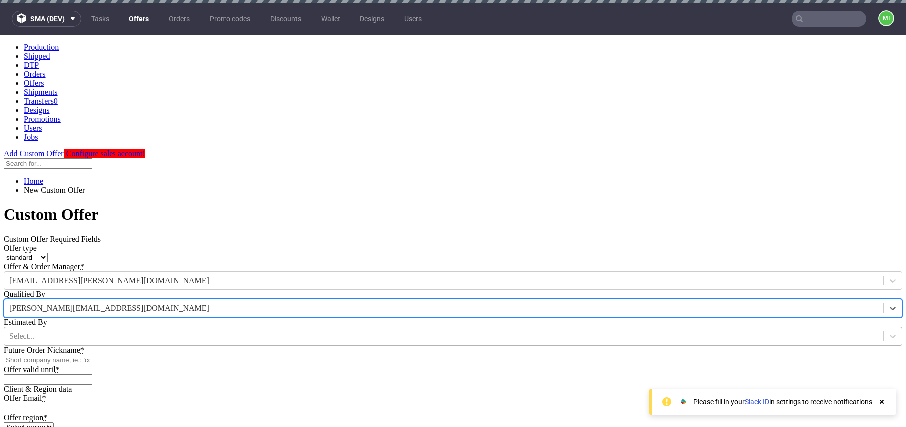
drag, startPoint x: 419, startPoint y: 246, endPoint x: 418, endPoint y: 251, distance: 5.0
click at [418, 331] on div at bounding box center [443, 336] width 869 height 11
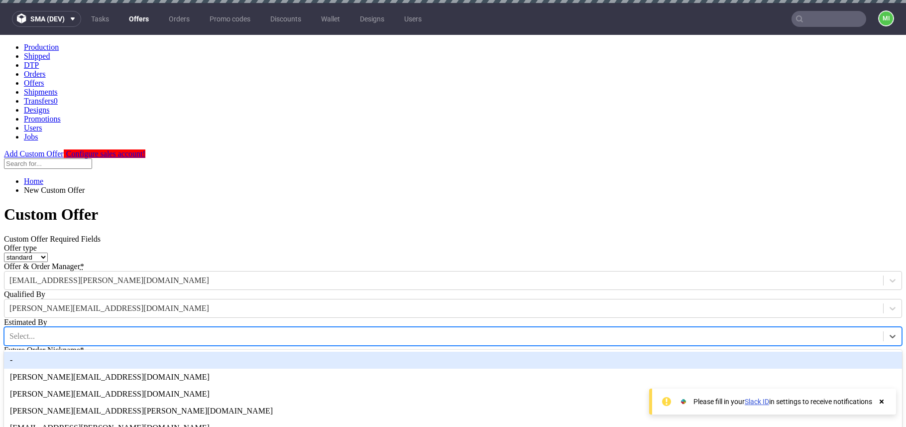
click at [414, 352] on div "-" at bounding box center [453, 360] width 898 height 17
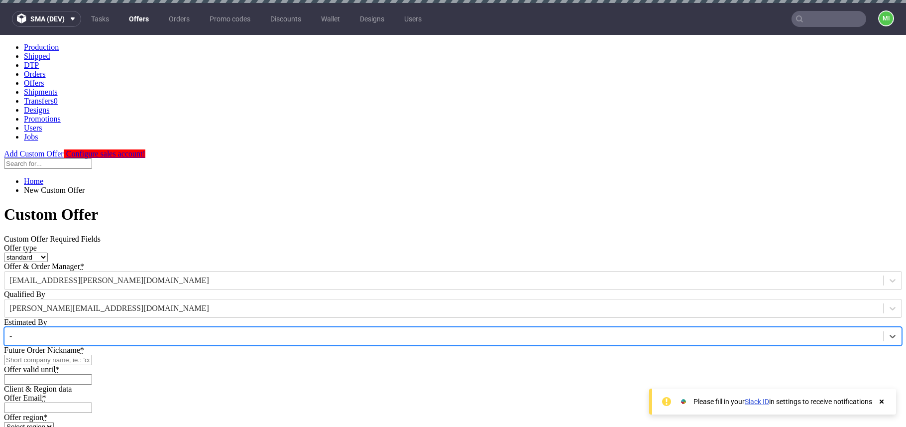
click at [413, 331] on div at bounding box center [443, 336] width 869 height 11
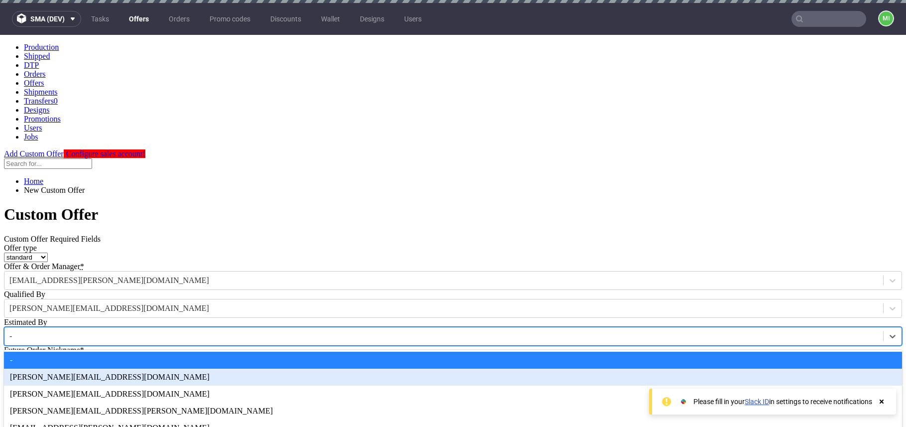
click at [400, 368] on div "[PERSON_NAME][EMAIL_ADDRESS][DOMAIN_NAME]" at bounding box center [453, 376] width 898 height 17
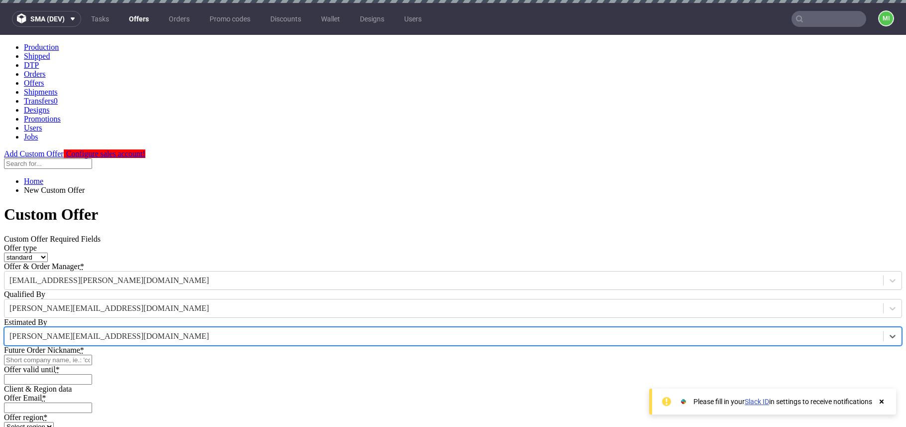
click at [92, 374] on input "Offer valid until *" at bounding box center [48, 379] width 88 height 10
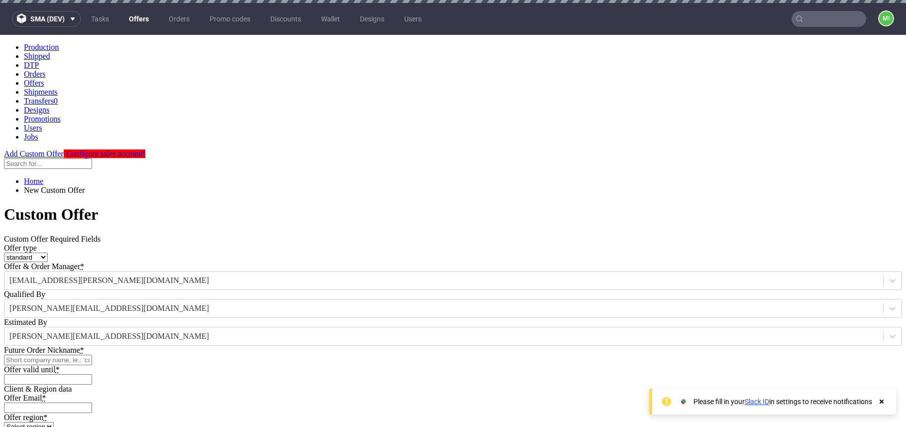
click at [540, 256] on div "Offer type standard prototyping sampling Offer & Order Manager * [EMAIL_ADDRESS…" at bounding box center [453, 313] width 898 height 141
click at [92, 355] on input "Future Order Nickname *" at bounding box center [48, 360] width 88 height 10
type input "dupadf312234"
click at [92, 374] on input "Offer valid until *" at bounding box center [48, 379] width 88 height 10
click at [501, 315] on div "Custom Offer Required Fields Offer type standard prototyping sampling Offer & O…" at bounding box center [453, 310] width 898 height 150
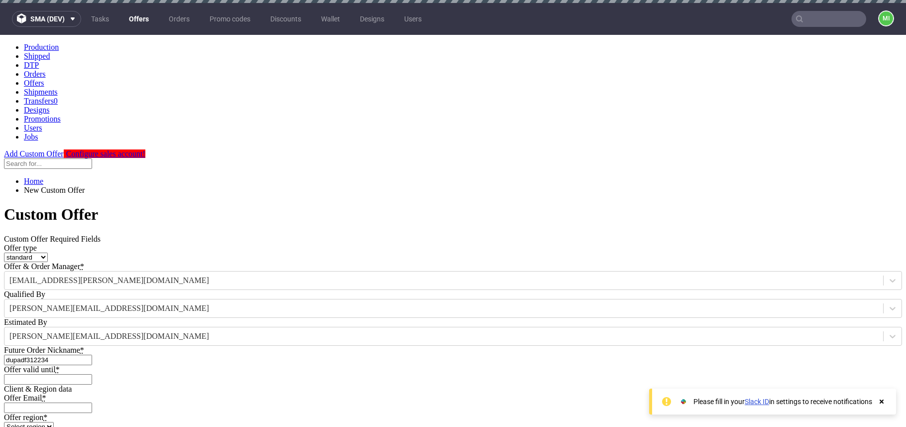
click at [92, 374] on input "Offer valid until *" at bounding box center [48, 379] width 88 height 10
type input "2025-08-29"
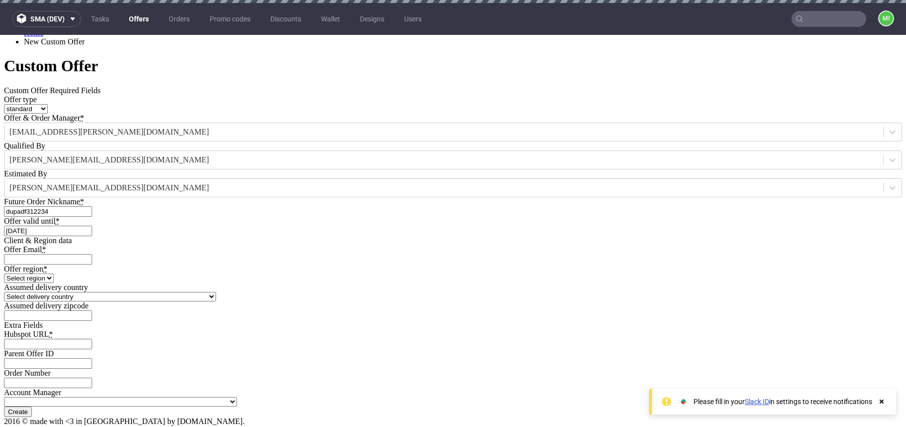
scroll to position [168, 0]
click at [92, 254] on input "Offer Email *" at bounding box center [48, 259] width 88 height 10
type input "mikolaj.olszanski@packhelp.com"
click at [54, 273] on select "Select region eu gb de pl fr it es" at bounding box center [29, 277] width 50 height 9
select select "eu"
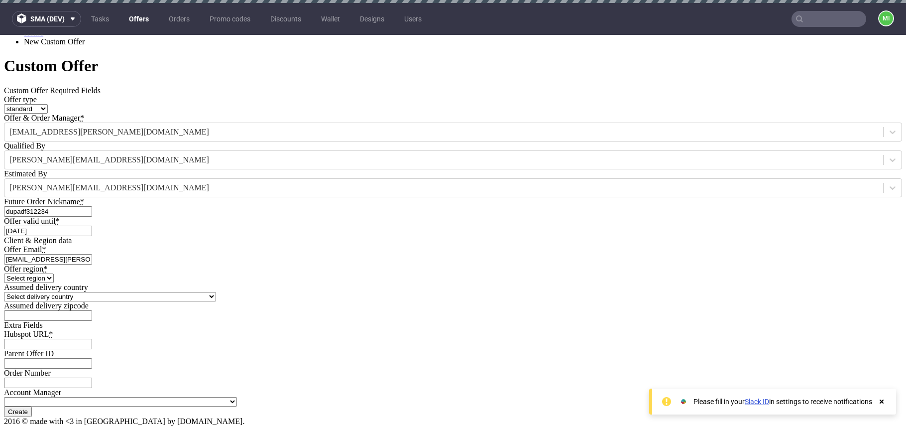
click at [54, 273] on select "Select region eu gb de pl fr it es" at bounding box center [29, 277] width 50 height 9
click at [216, 292] on select "Select delivery country Andorra Afghanistan Anguilla Albania Armenia Antarctica…" at bounding box center [110, 296] width 212 height 9
select select "12"
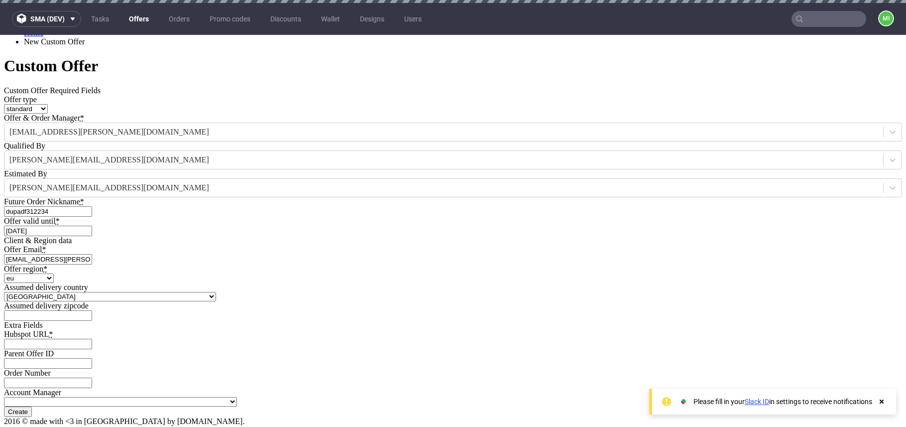
click at [216, 292] on select "Select delivery country Andorra Afghanistan Anguilla Albania Armenia Antarctica…" at bounding box center [110, 296] width 212 height 9
click at [92, 339] on input "Hubspot URL *" at bounding box center [48, 344] width 88 height 10
type input "https://app-eu1.hubspot.com/contacts/139493128/record/0-3/98890878163"
click at [32, 406] on input "Create" at bounding box center [18, 411] width 28 height 10
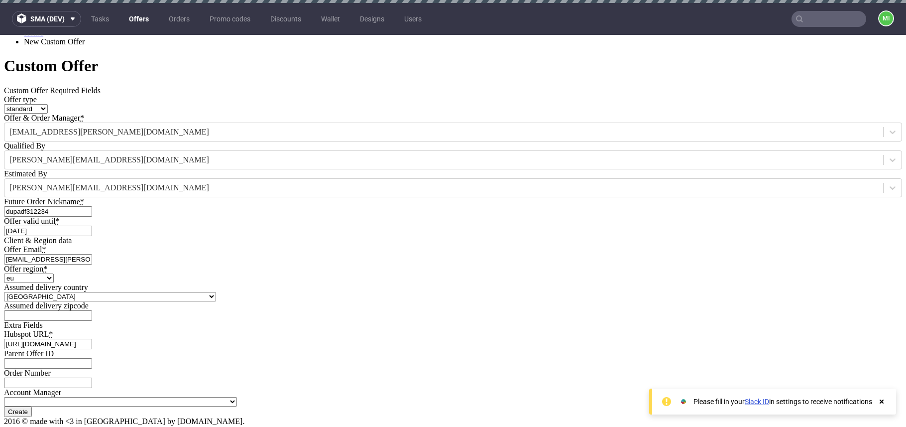
type input "Please wait..."
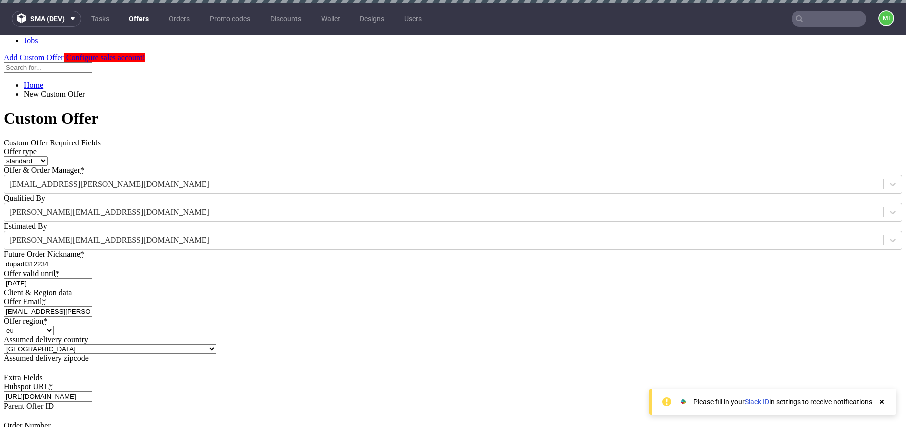
scroll to position [0, 0]
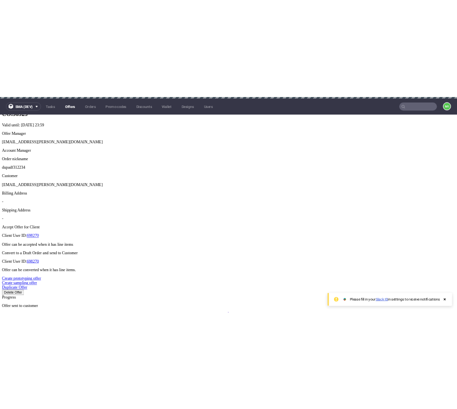
scroll to position [336, 0]
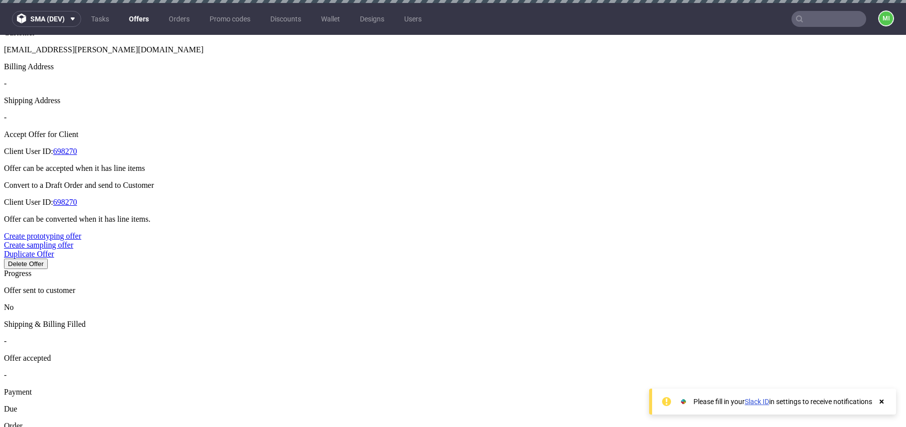
drag, startPoint x: 513, startPoint y: 287, endPoint x: 365, endPoint y: 279, distance: 148.1
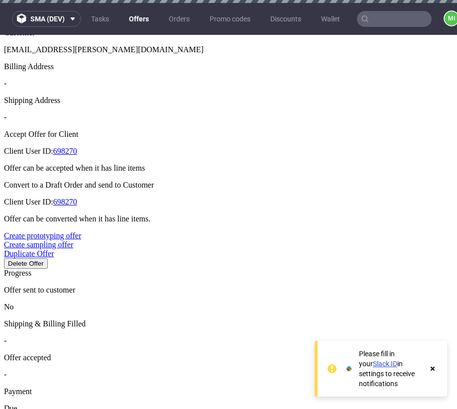
type input "2025-08-23"
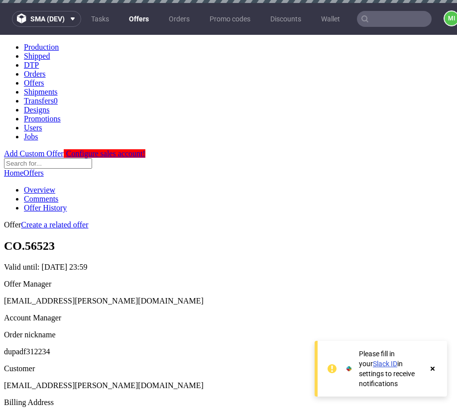
scroll to position [336, 0]
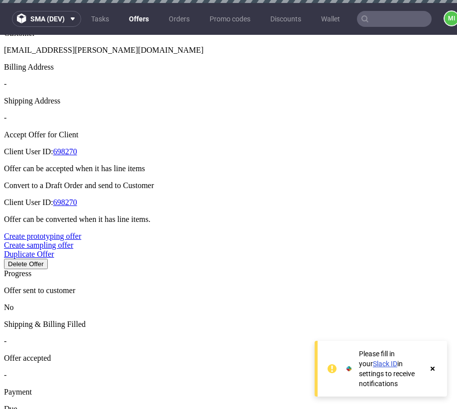
type input "2025-08-21"
drag, startPoint x: 316, startPoint y: 253, endPoint x: 455, endPoint y: 255, distance: 139.4
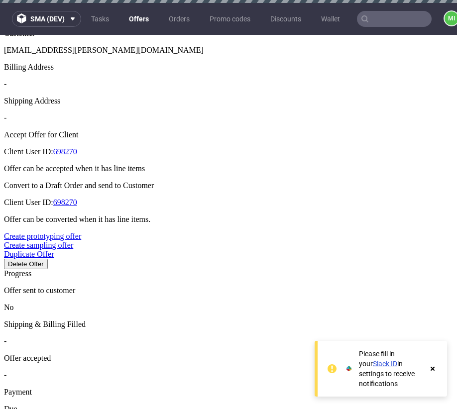
drag, startPoint x: 230, startPoint y: 196, endPoint x: 202, endPoint y: 195, distance: 27.4
type input "2"
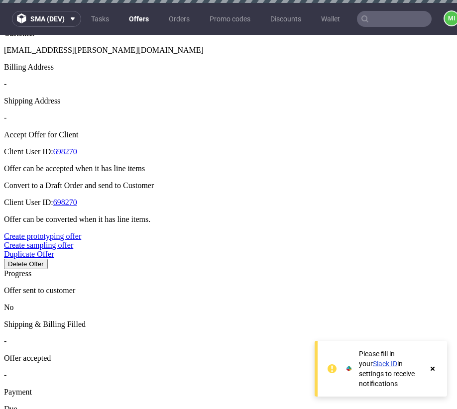
type input "50%"
type input "2025-08-14"
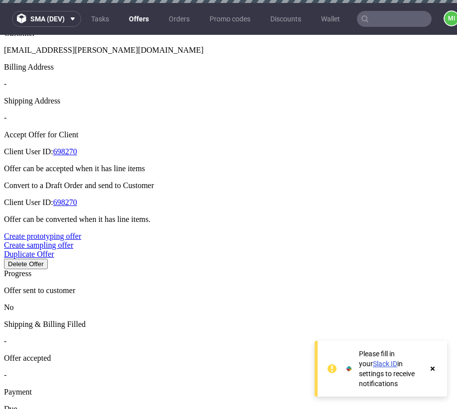
type input "2025-08-21"
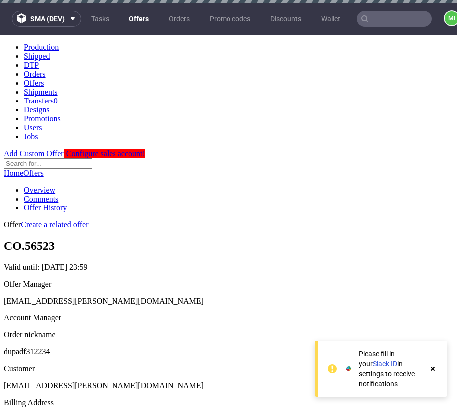
scroll to position [334, 0]
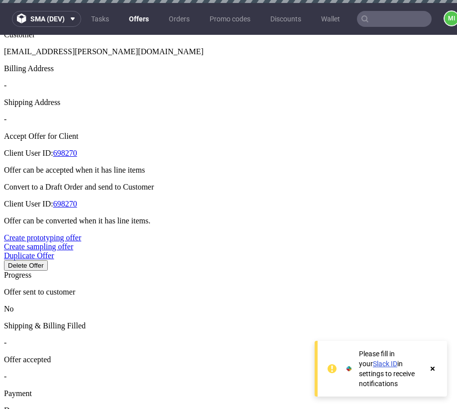
type input "2025-08-21"
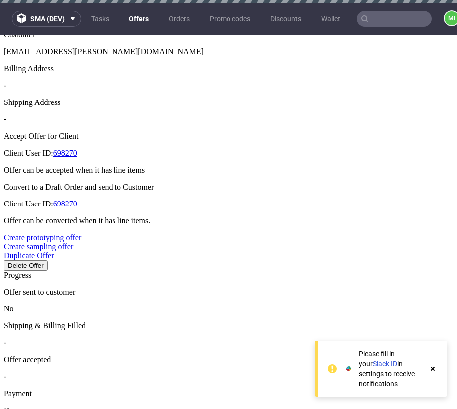
type input "2025-08-21"
drag, startPoint x: 218, startPoint y: 198, endPoint x: 198, endPoint y: 198, distance: 19.9
type input "2"
type input "50%"
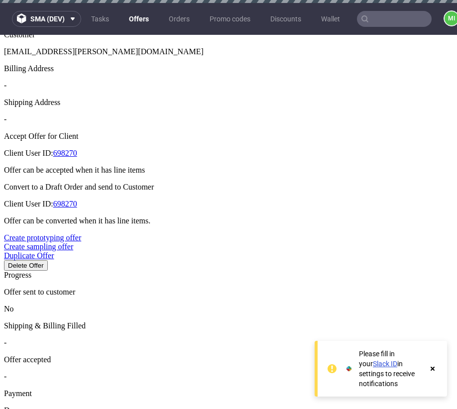
type input "2025-08-30"
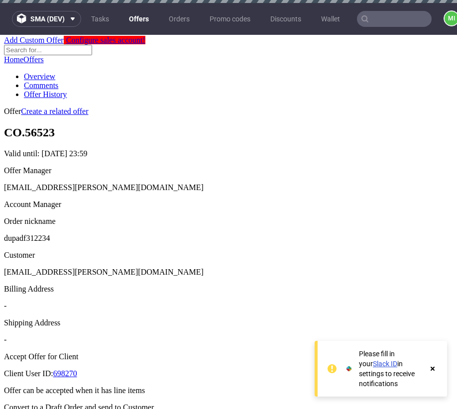
scroll to position [315, 0]
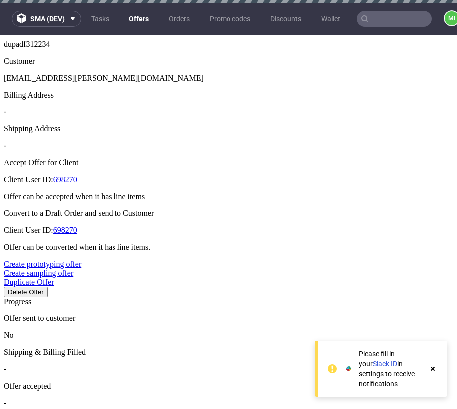
scroll to position [308, 0]
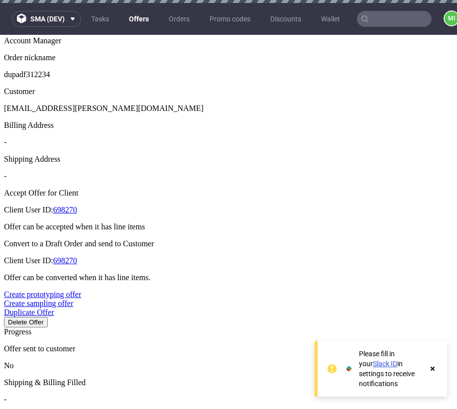
scroll to position [337, 0]
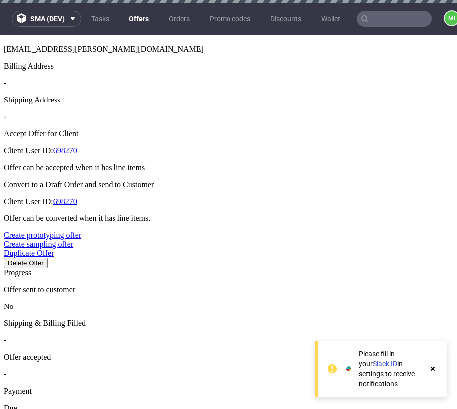
type input "[DATE]"
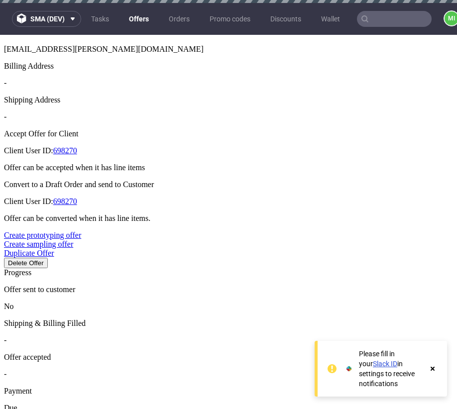
drag, startPoint x: 229, startPoint y: 197, endPoint x: 196, endPoint y: 196, distance: 32.4
type input "2"
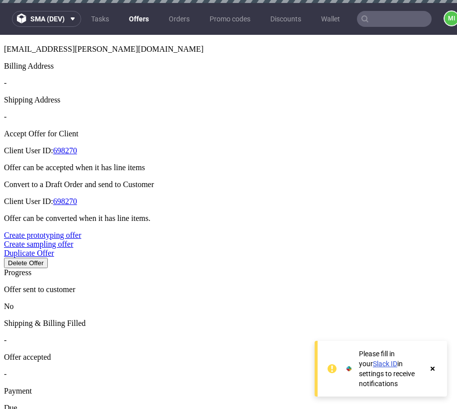
type input "50%"
type input "[DATE]"
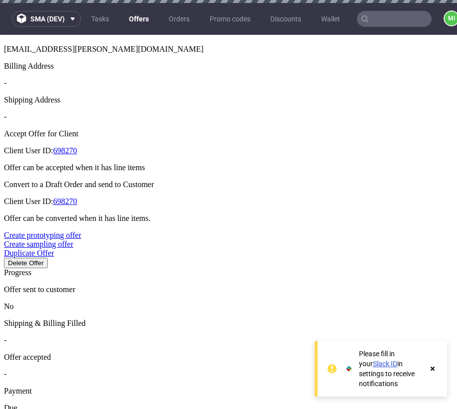
type input "[DATE]"
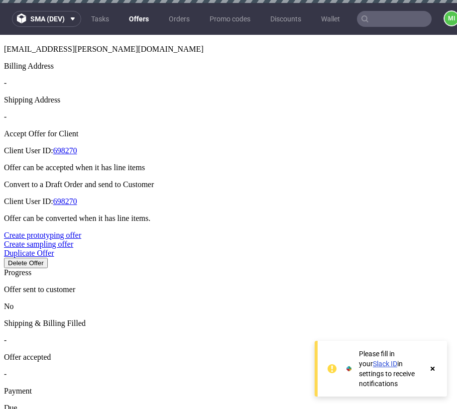
type input "[DATE]"
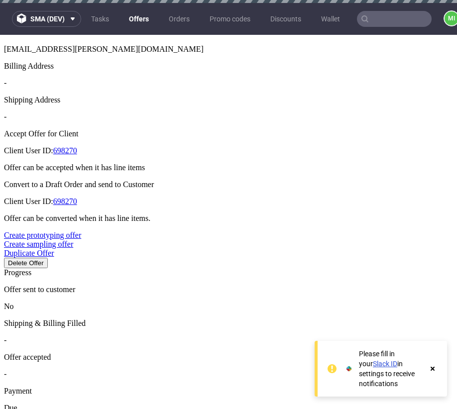
type input "[DATE]"
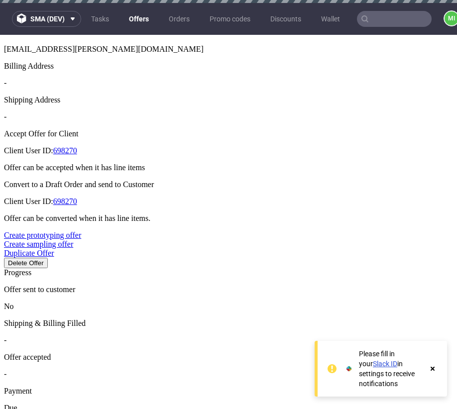
type input "[DATE]"
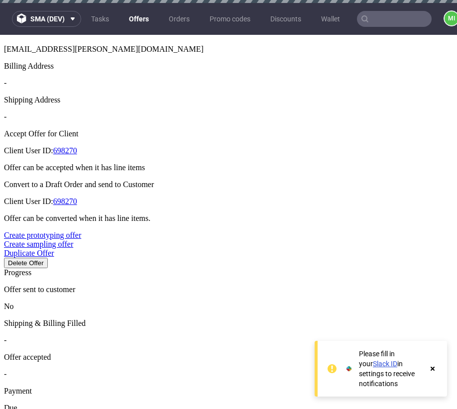
drag, startPoint x: 229, startPoint y: 196, endPoint x: 181, endPoint y: 198, distance: 47.9
type input "1"
type input "100%"
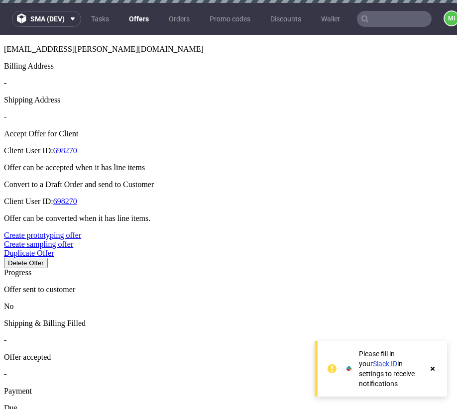
drag, startPoint x: 229, startPoint y: 202, endPoint x: 190, endPoint y: 196, distance: 38.7
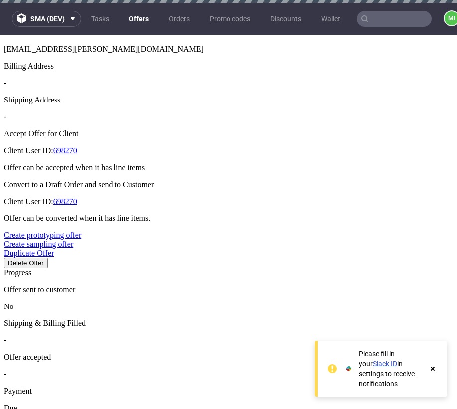
type input "2"
type input "50%"
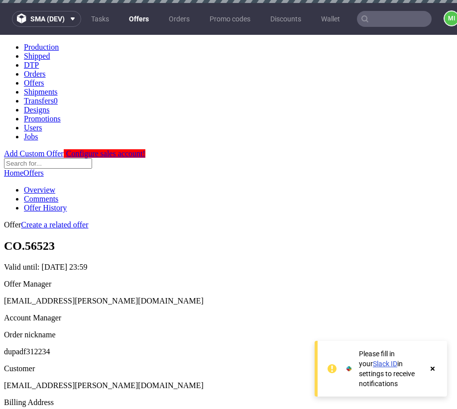
scroll to position [335, 0]
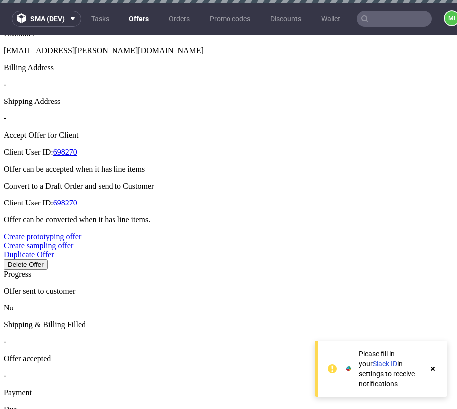
type input "[DATE]"
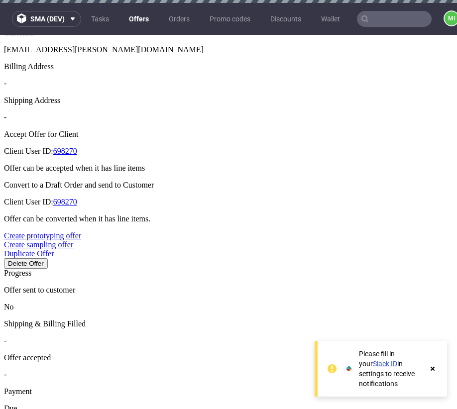
scroll to position [318, 0]
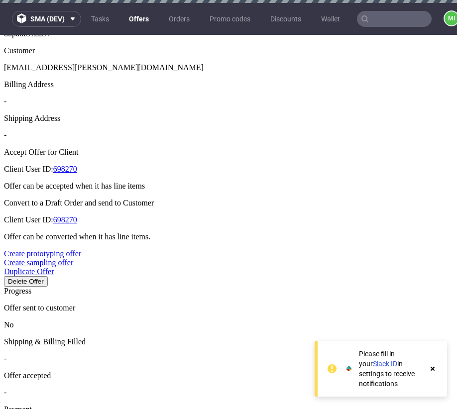
type input "2025-08-20"
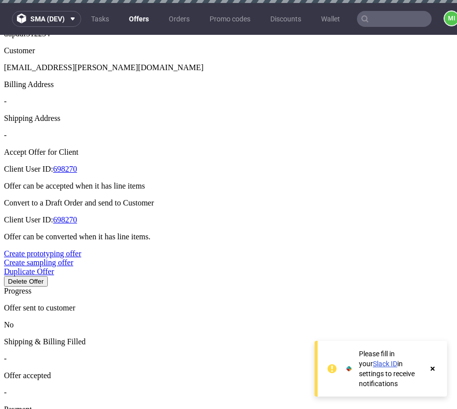
type input "2025-08-21"
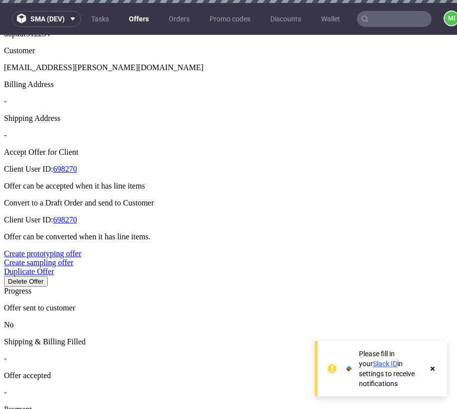
type input "2025-08-31"
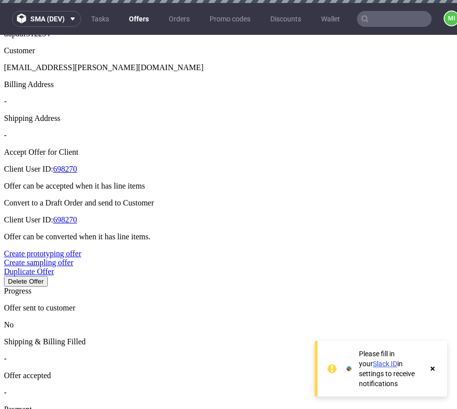
type input "2025-08-21"
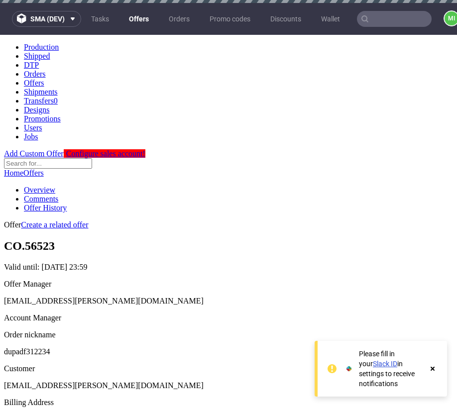
scroll to position [305, 0]
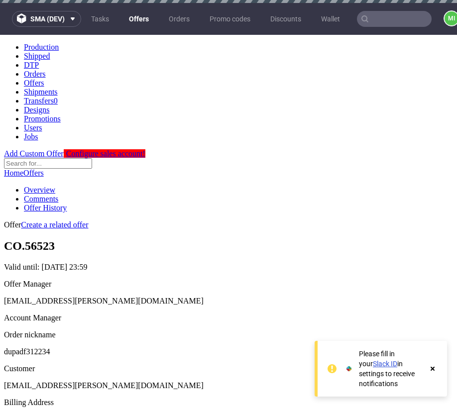
click at [432, 368] on use at bounding box center [433, 369] width 4 height 4
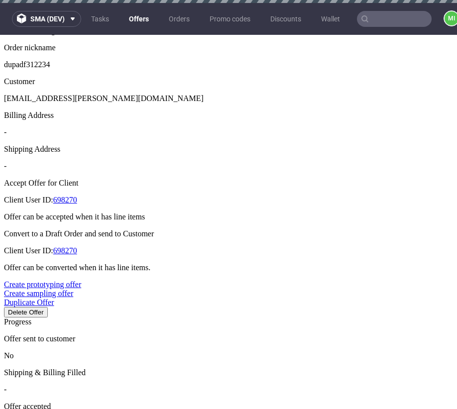
scroll to position [306, 0]
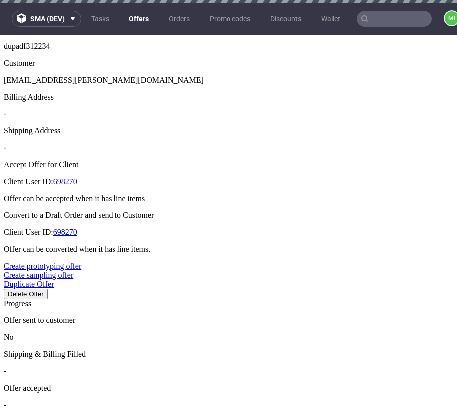
type input "[DATE]"
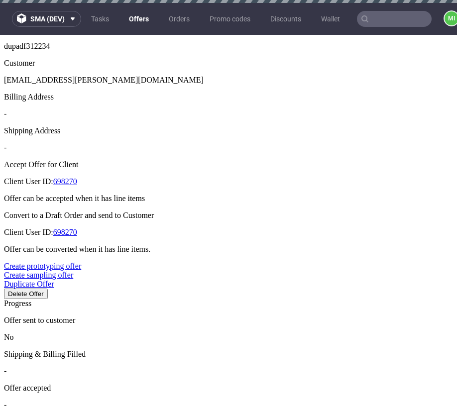
type input "[DATE]"
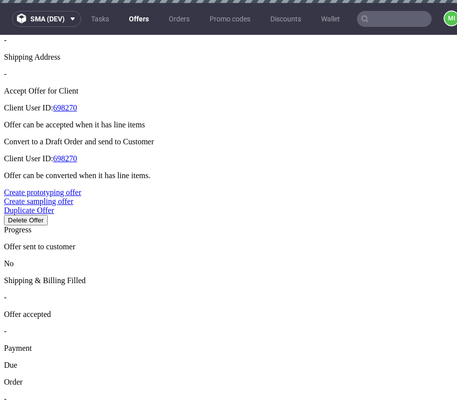
scroll to position [380, 0]
type input "[DATE]"
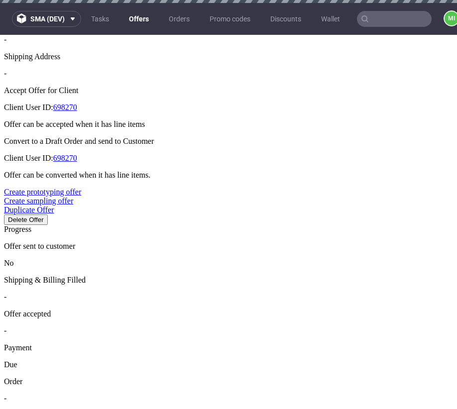
type input "[DATE]"
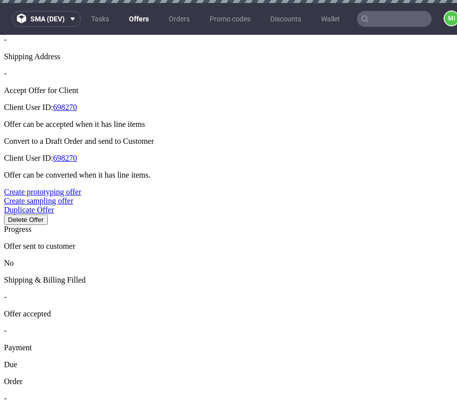
type input "[DATE]"
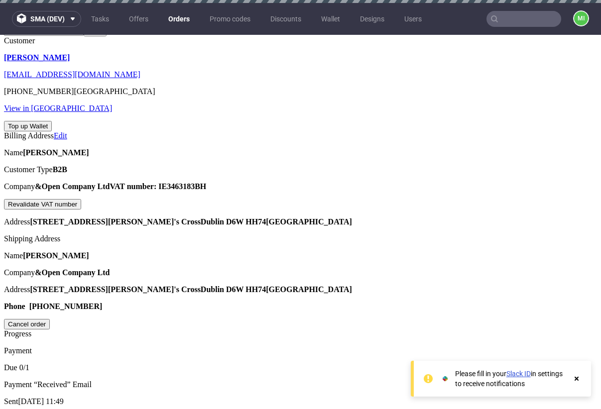
scroll to position [472, 0]
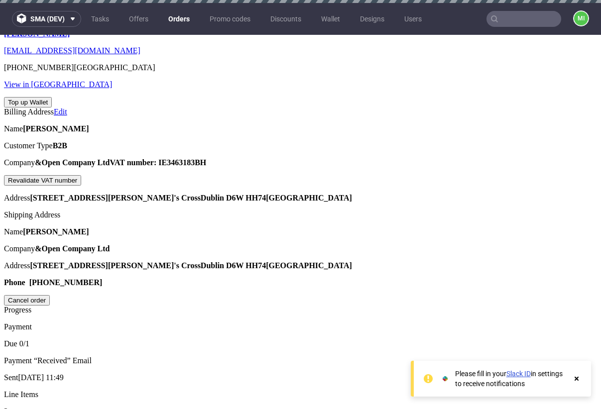
type input "[DATE]"
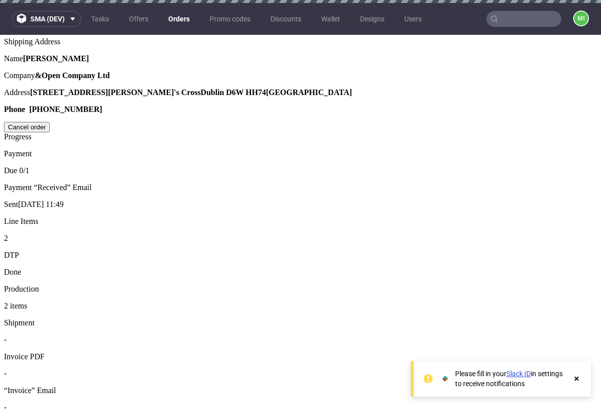
scroll to position [636, 0]
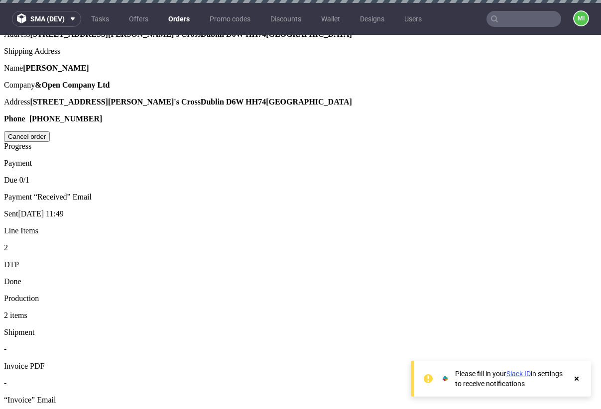
type input "[DATE]"
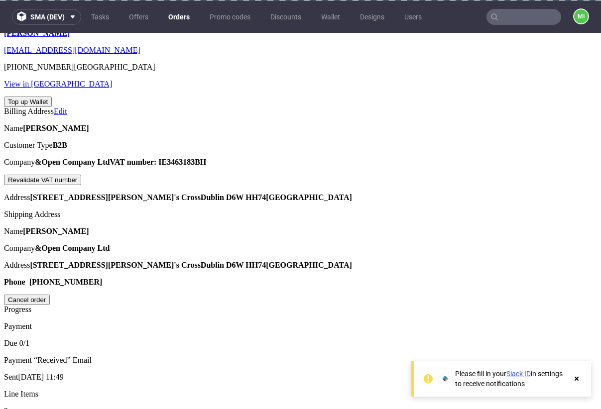
scroll to position [381, 0]
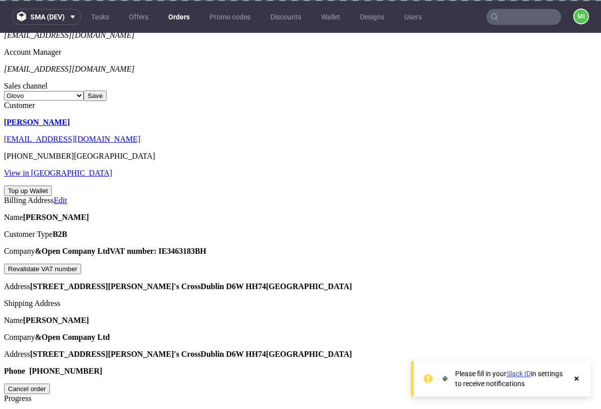
type input "[DATE]"
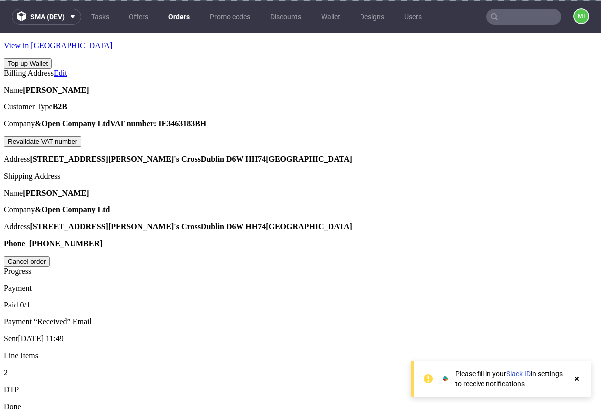
scroll to position [683, 0]
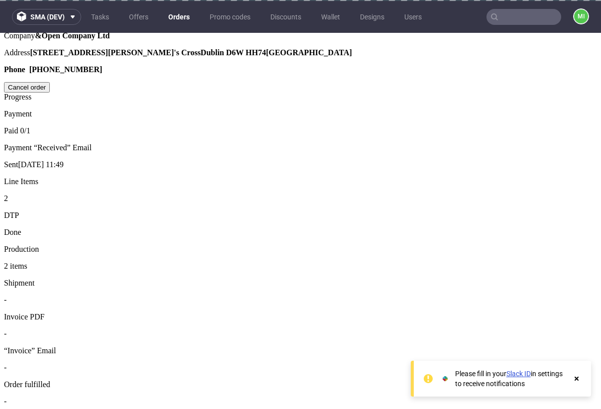
type input "2025-08-28"
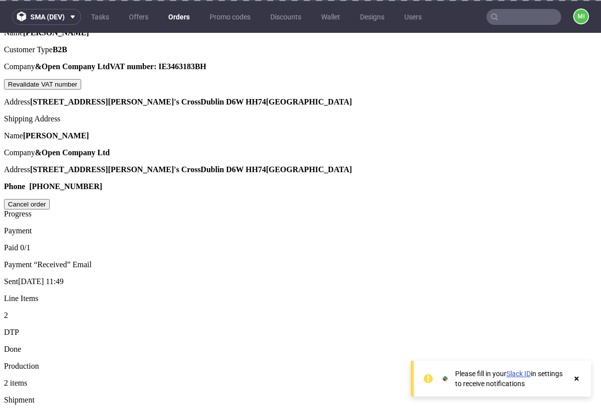
scroll to position [561, 0]
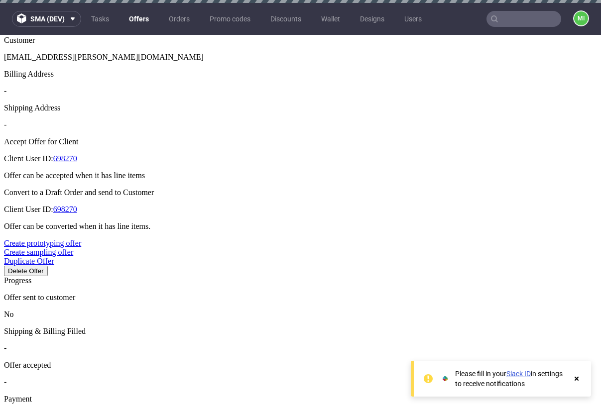
scroll to position [329, 0]
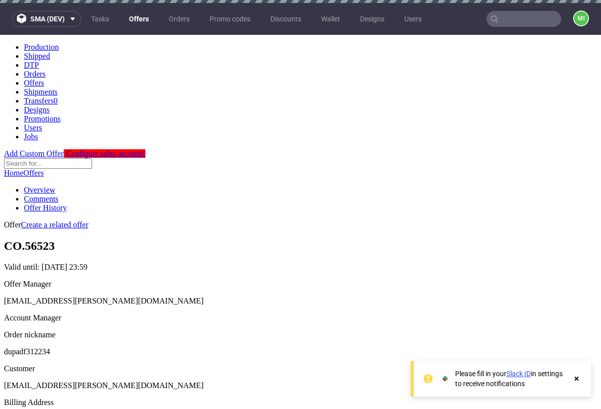
scroll to position [339, 0]
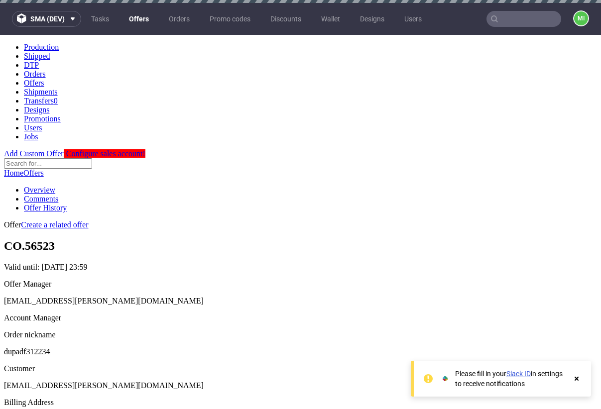
scroll to position [136, 0]
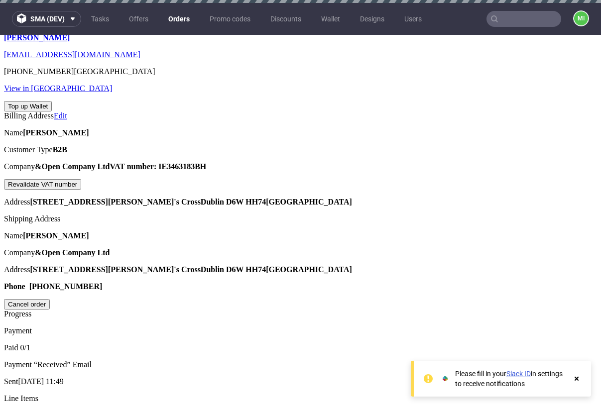
scroll to position [474, 0]
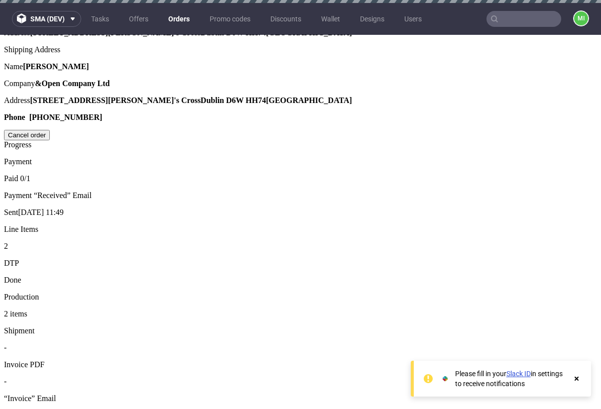
scroll to position [637, 0]
type input "[DATE]"
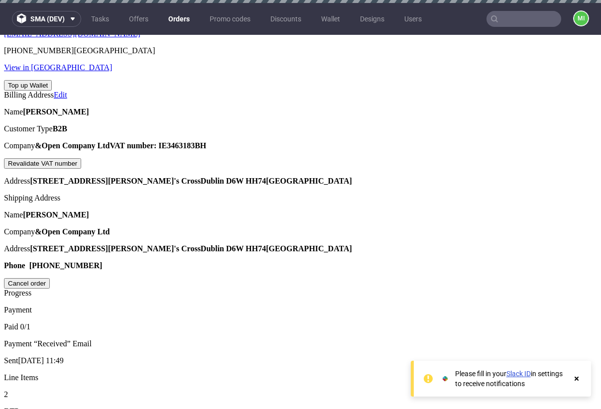
scroll to position [480, 0]
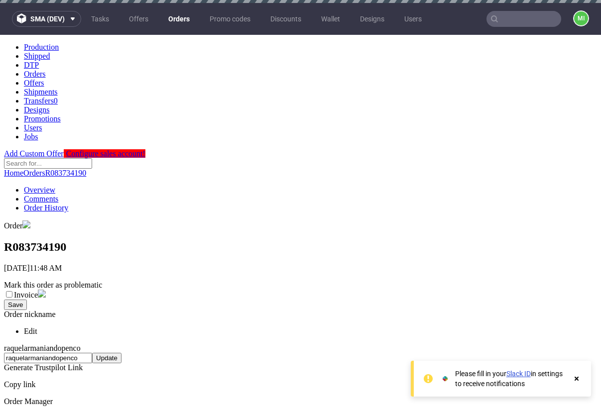
click at [579, 380] on icon at bounding box center [576, 379] width 9 height 8
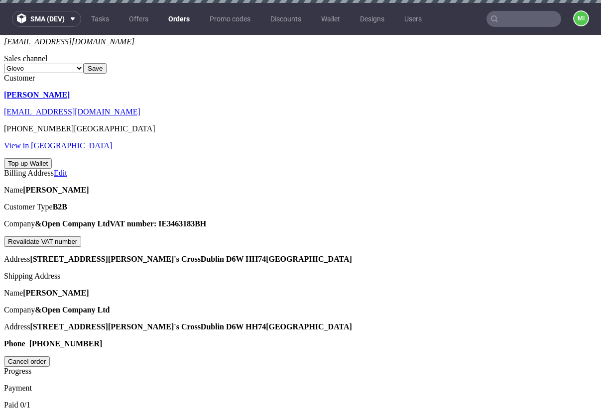
scroll to position [478, 0]
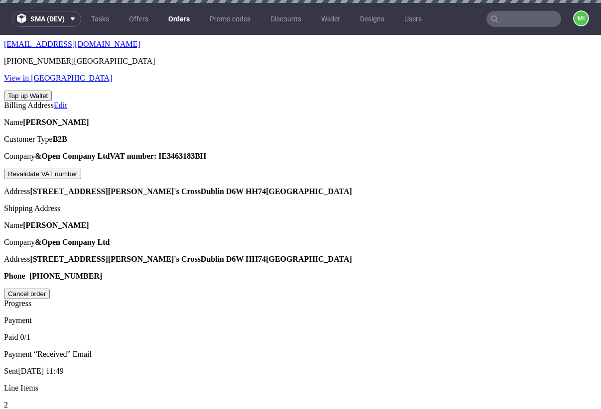
type input "2025-08-22"
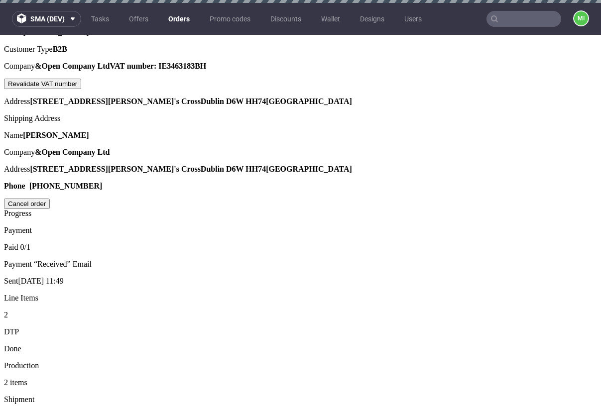
scroll to position [661, 0]
